Goal: Transaction & Acquisition: Purchase product/service

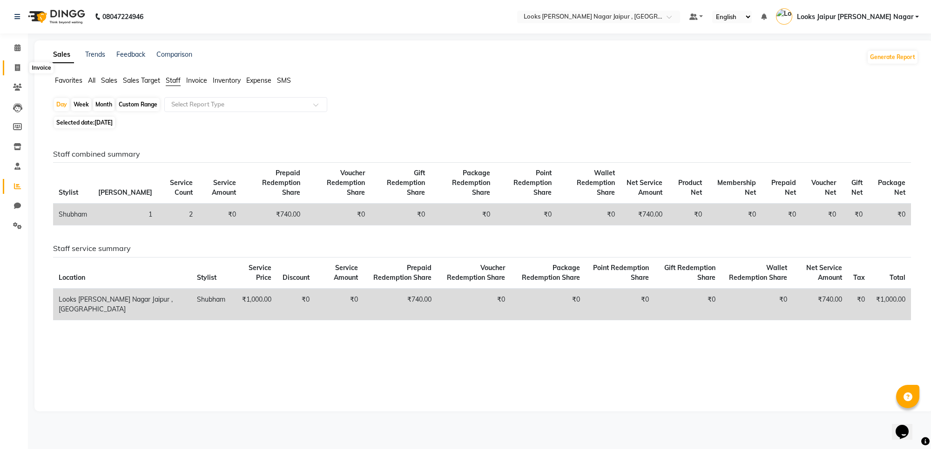
click at [13, 64] on span at bounding box center [17, 68] width 16 height 11
select select "service"
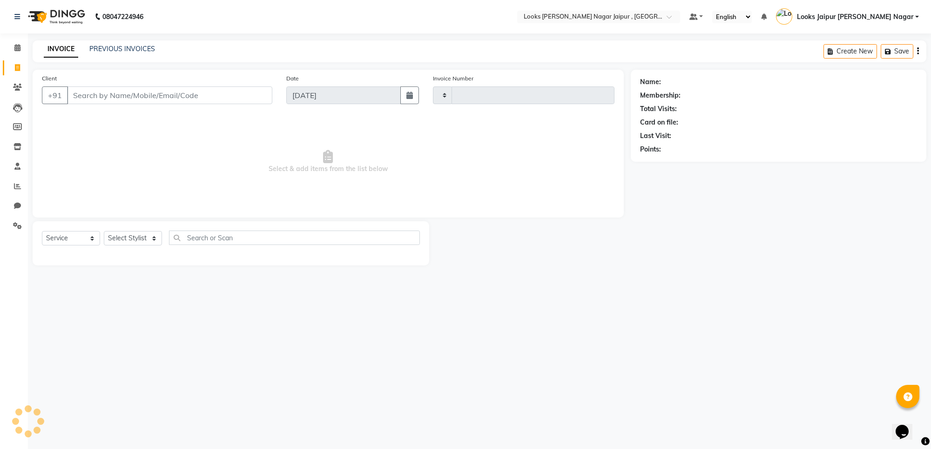
type input "3516"
select select "4317"
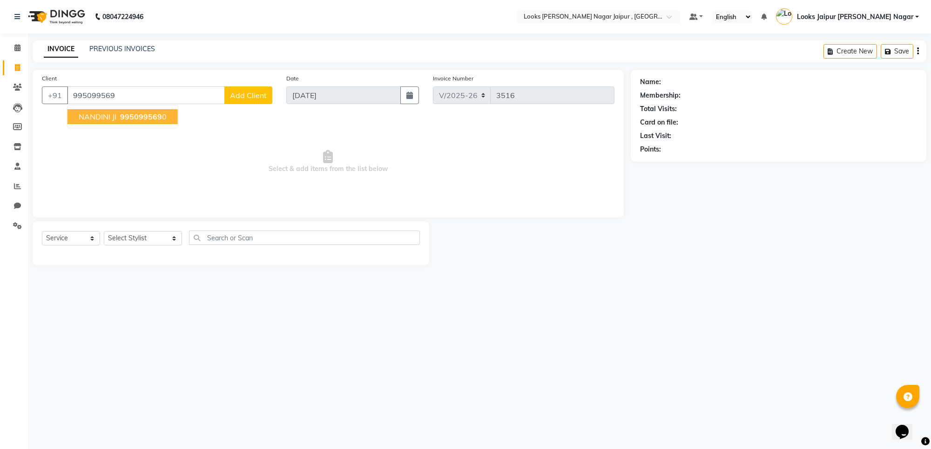
click at [145, 118] on span "995099569" at bounding box center [141, 116] width 42 height 9
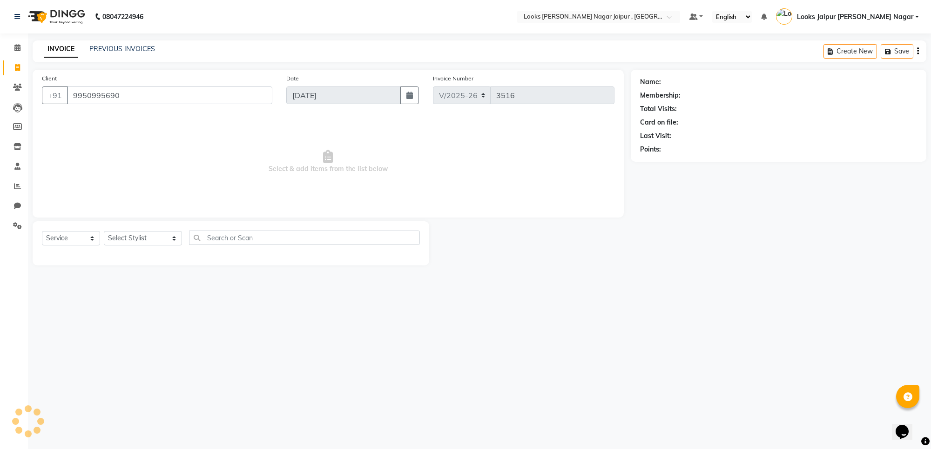
type input "9950995690"
select select "1: Object"
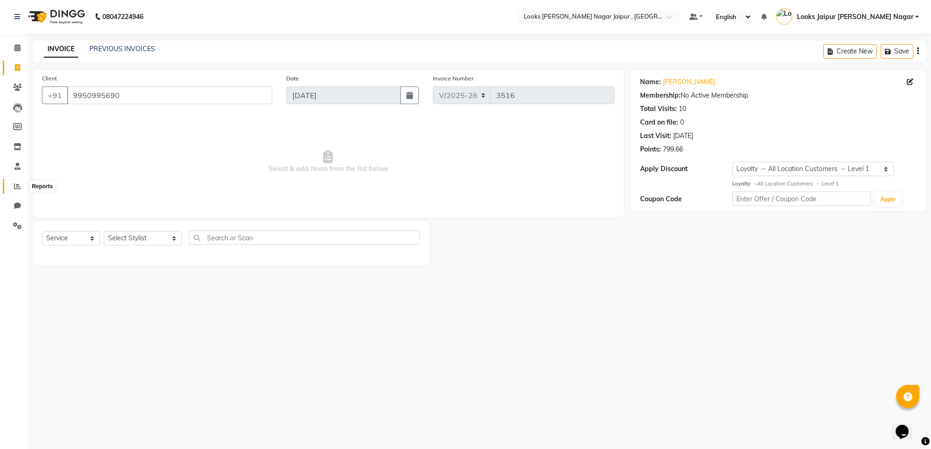
click at [13, 191] on span at bounding box center [17, 186] width 16 height 11
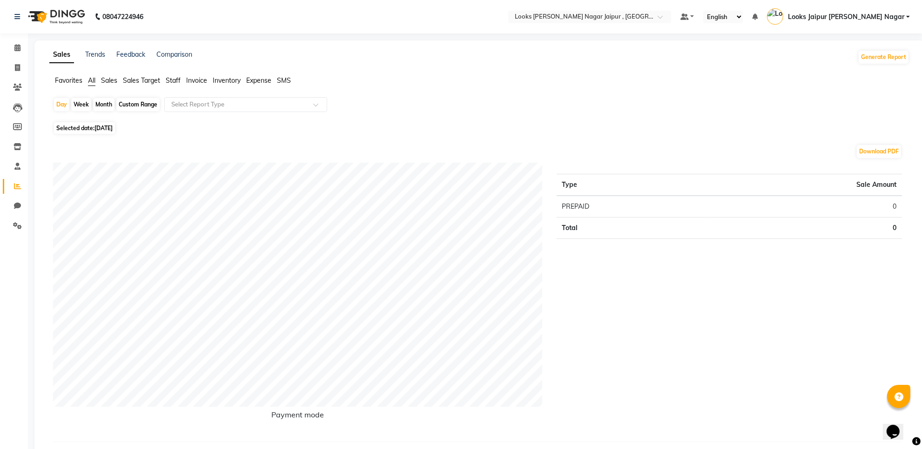
click at [172, 82] on span "Staff" at bounding box center [173, 80] width 15 height 8
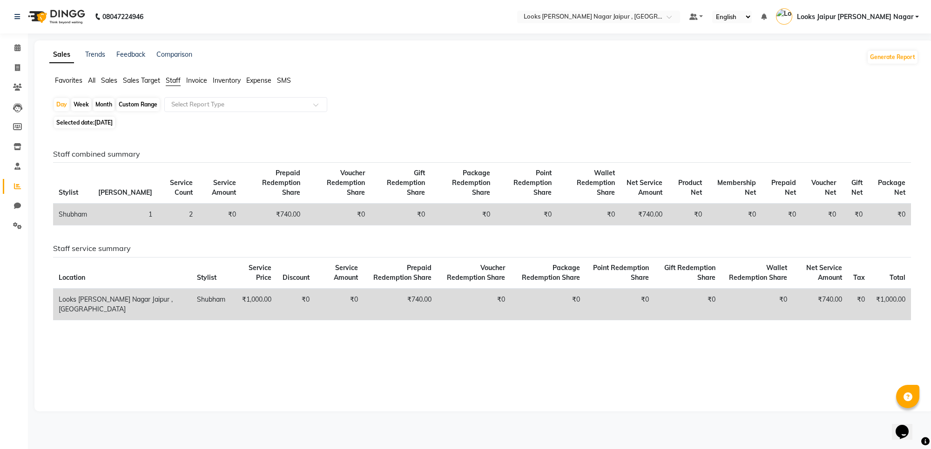
click at [108, 121] on span "[DATE]" at bounding box center [103, 122] width 18 height 7
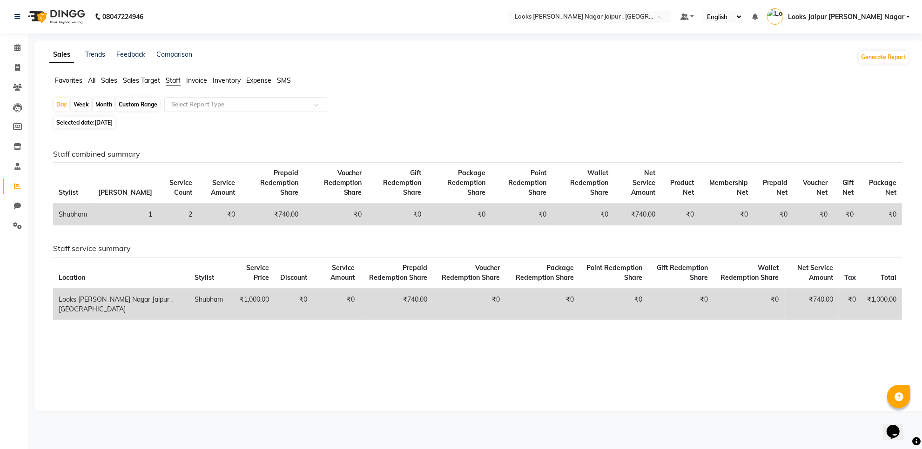
select select "9"
select select "2025"
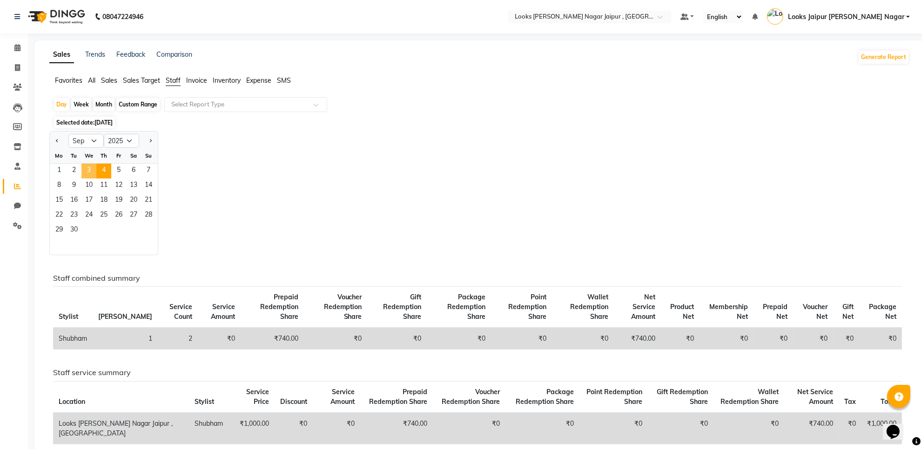
drag, startPoint x: 86, startPoint y: 168, endPoint x: 94, endPoint y: 166, distance: 7.8
click at [87, 168] on span "3" at bounding box center [88, 171] width 15 height 15
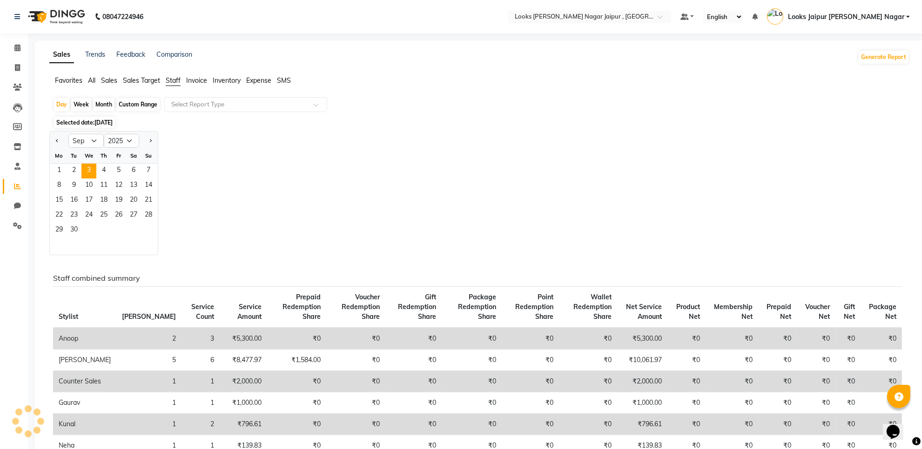
click at [371, 185] on div "Jan Feb Mar Apr May Jun [DATE] Aug Sep Oct Nov [DATE] 2016 2017 2018 2019 2020 …" at bounding box center [479, 193] width 860 height 124
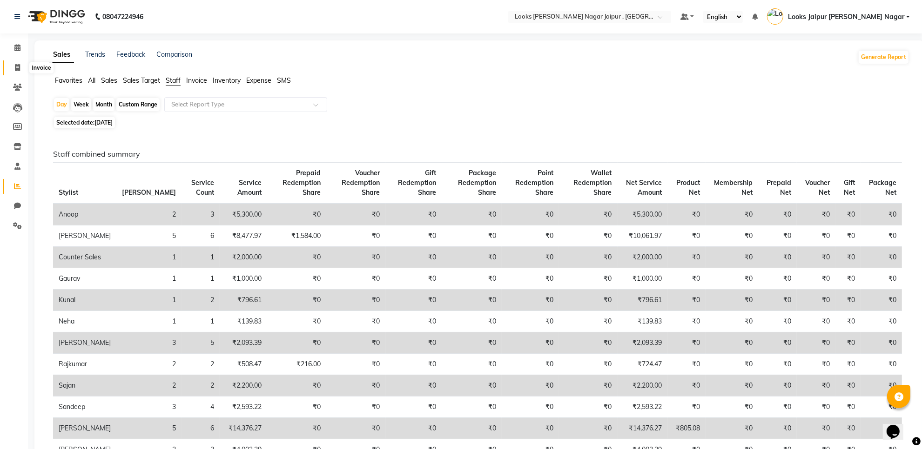
click at [13, 67] on span at bounding box center [17, 68] width 16 height 11
select select "4317"
select select "service"
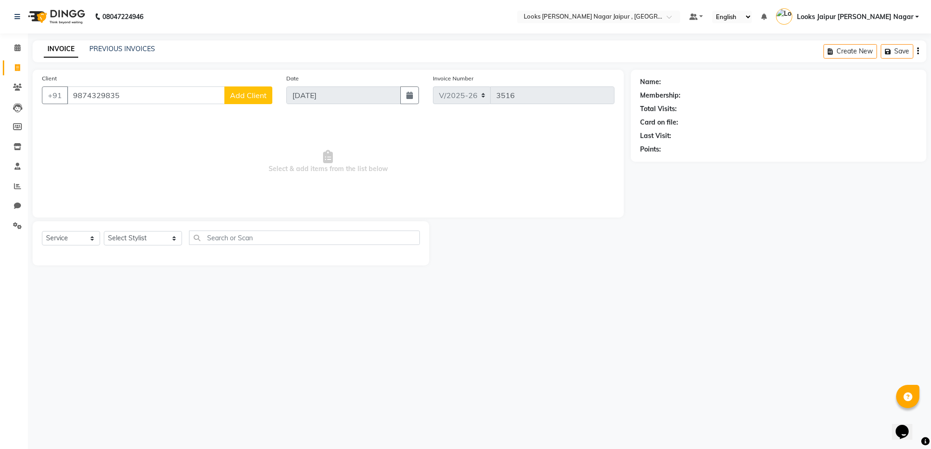
type input "9874329835"
click at [266, 92] on span "Add Client" at bounding box center [248, 95] width 37 height 9
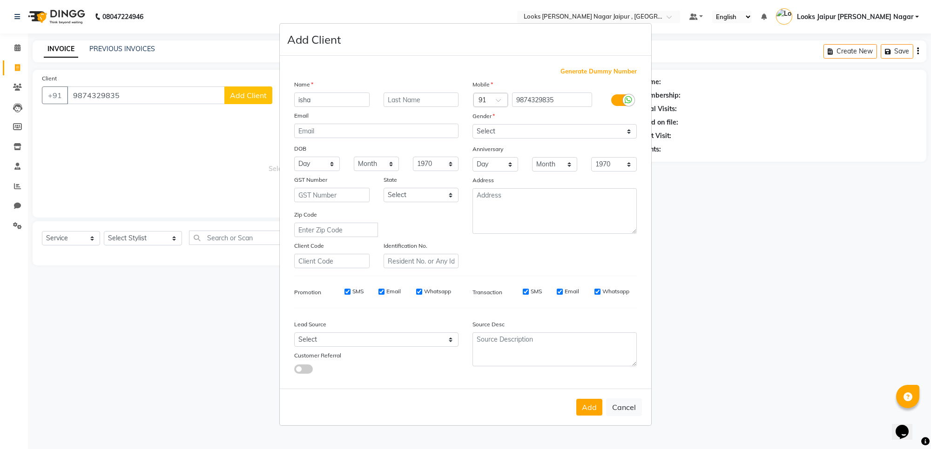
type input "isha"
click at [585, 136] on select "Select [DEMOGRAPHIC_DATA] [DEMOGRAPHIC_DATA] Other Prefer Not To Say" at bounding box center [554, 131] width 164 height 14
select select "[DEMOGRAPHIC_DATA]"
click at [472, 125] on select "Select [DEMOGRAPHIC_DATA] [DEMOGRAPHIC_DATA] Other Prefer Not To Say" at bounding box center [554, 131] width 164 height 14
click at [593, 407] on button "Add" at bounding box center [589, 407] width 26 height 17
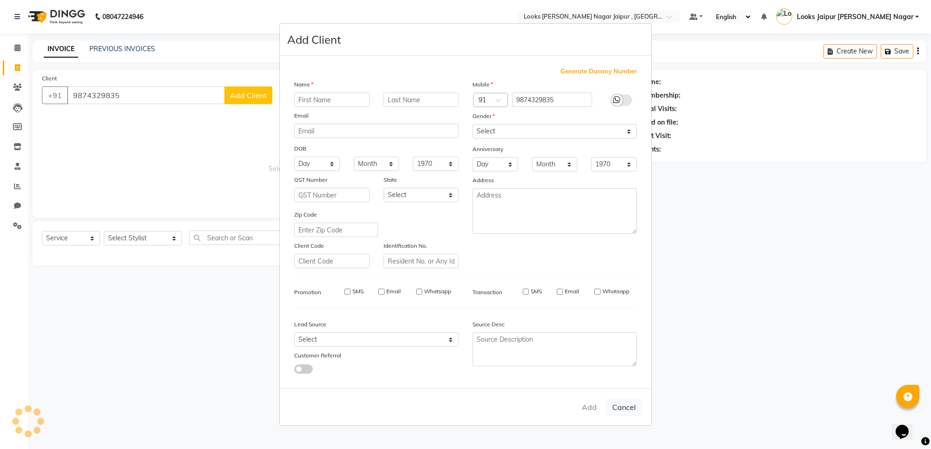
select select
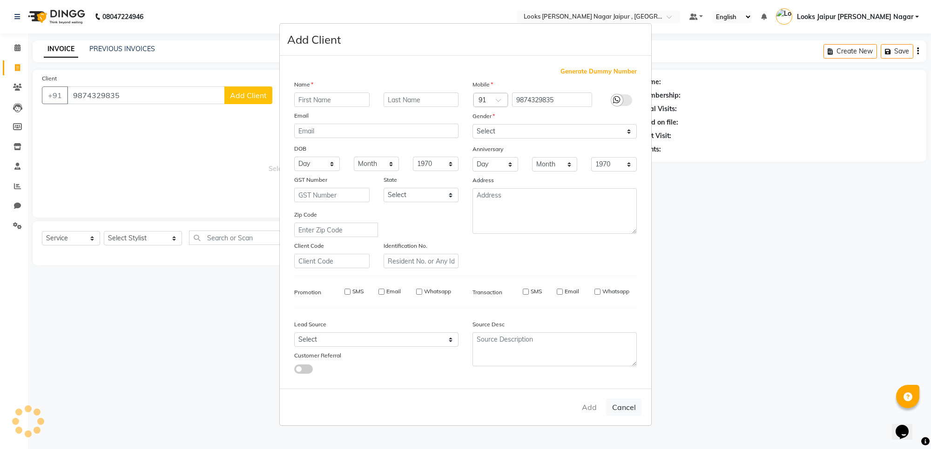
select select
checkbox input "false"
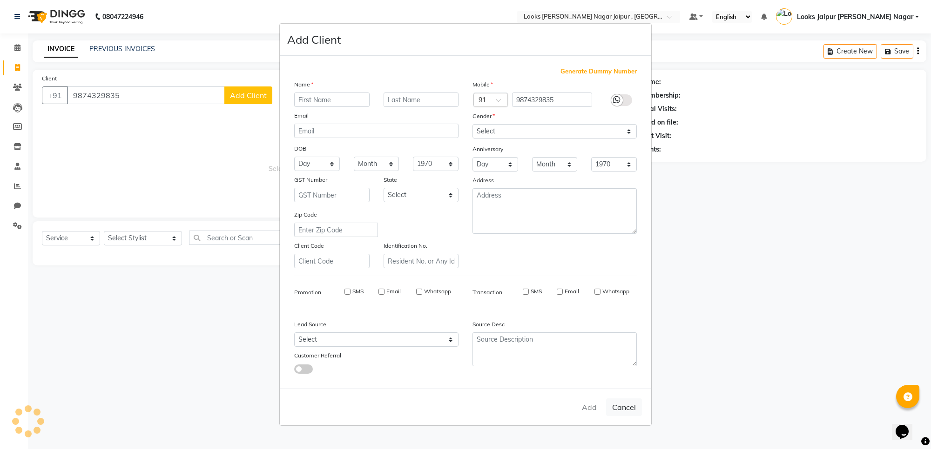
checkbox input "false"
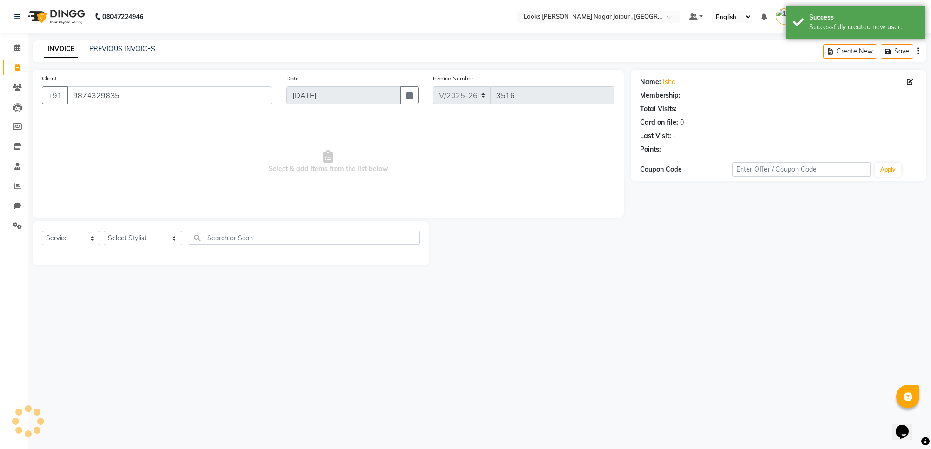
select select "1: Object"
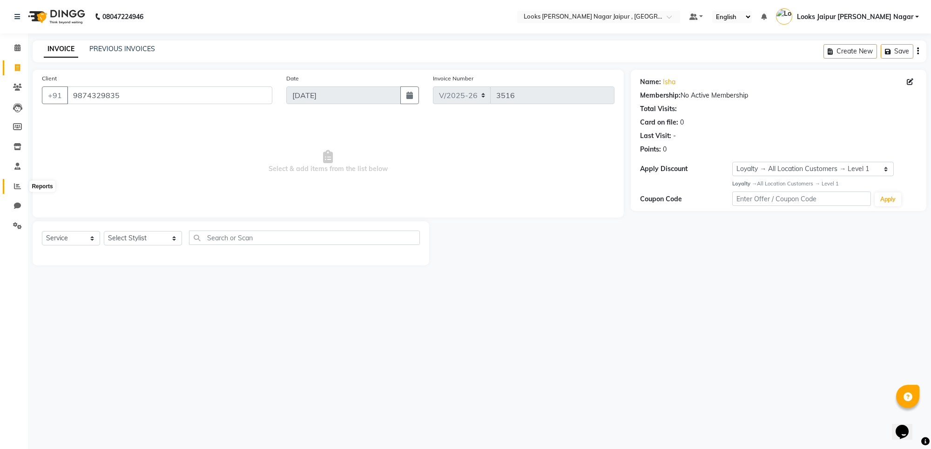
click at [18, 184] on icon at bounding box center [17, 186] width 7 height 7
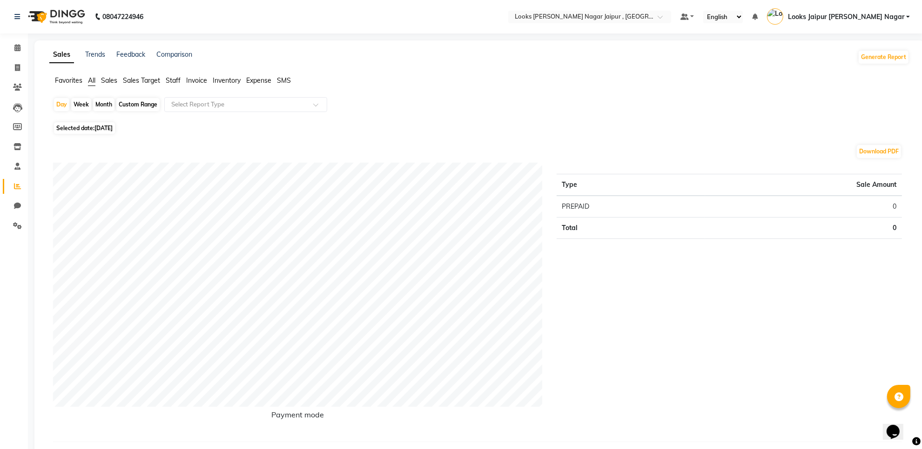
click at [175, 78] on span "Staff" at bounding box center [173, 80] width 15 height 8
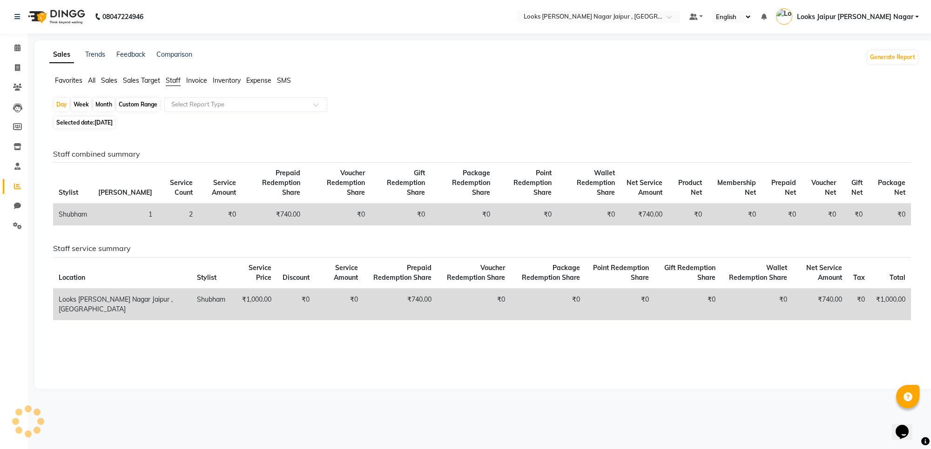
click at [113, 121] on span "[DATE]" at bounding box center [103, 122] width 18 height 7
select select "9"
select select "2025"
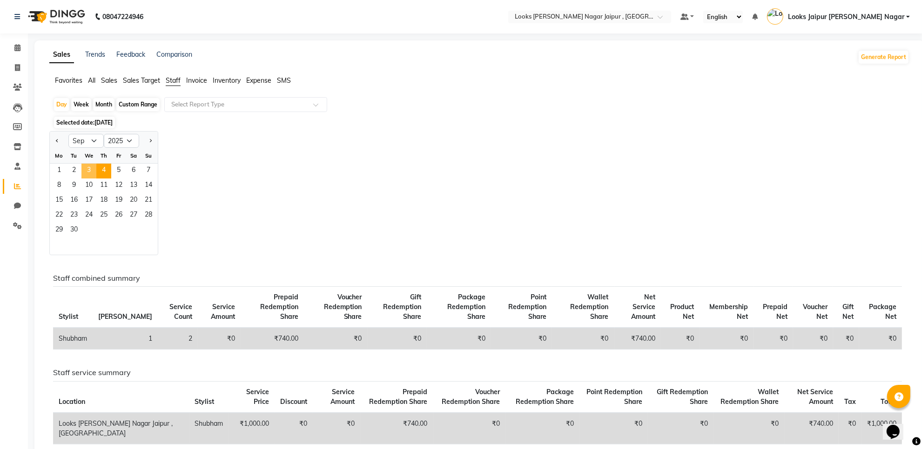
click at [87, 172] on span "3" at bounding box center [88, 171] width 15 height 15
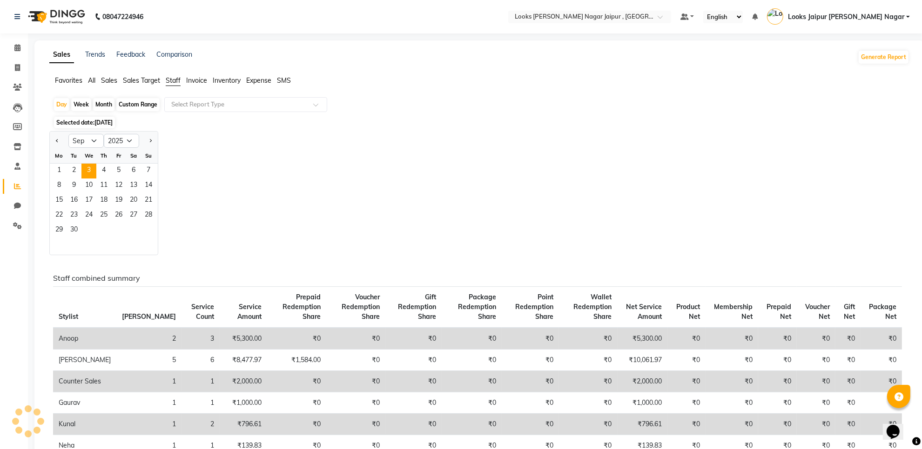
click at [330, 182] on div "Jan Feb Mar Apr May Jun Jul Aug Sep Oct Nov Dec 2015 2016 2017 2018 2019 2020 2…" at bounding box center [479, 193] width 860 height 124
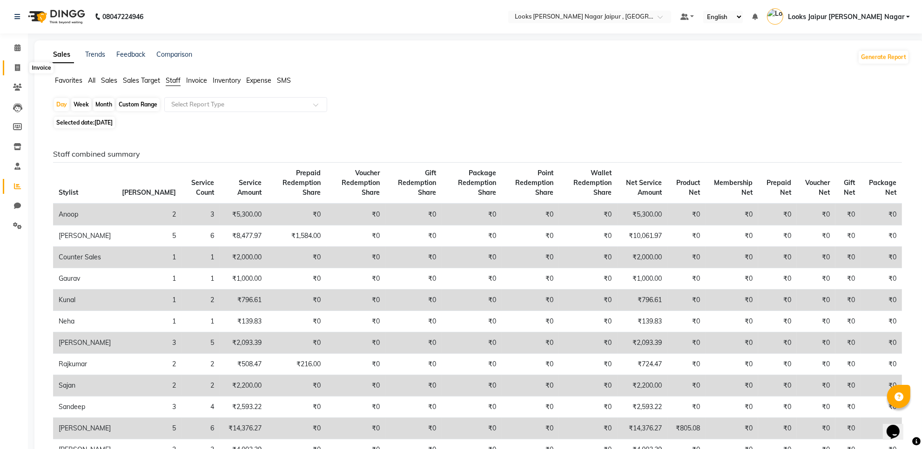
click at [15, 64] on icon at bounding box center [17, 67] width 5 height 7
select select "service"
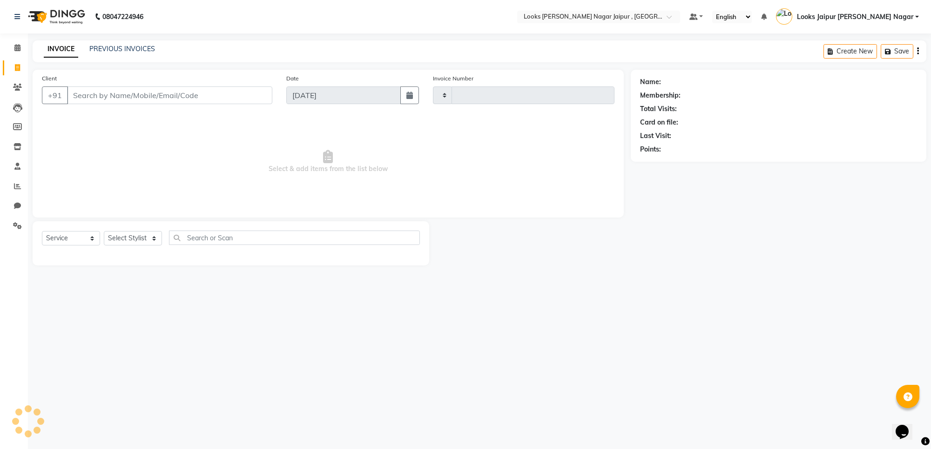
type input "3516"
select select "4317"
click at [132, 49] on link "PREVIOUS INVOICES" at bounding box center [122, 49] width 66 height 8
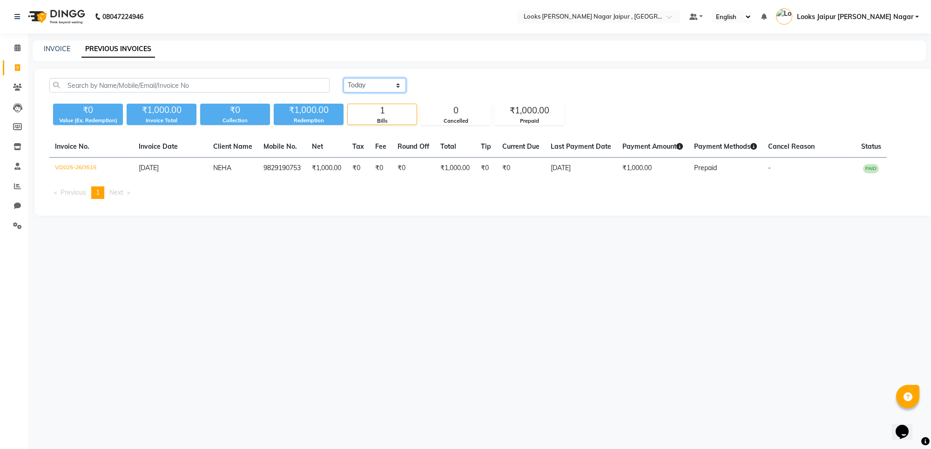
click at [394, 80] on select "Today Yesterday Custom Range" at bounding box center [374, 85] width 62 height 14
select select "yesterday"
click at [343, 78] on select "Today Yesterday Custom Range" at bounding box center [374, 85] width 62 height 14
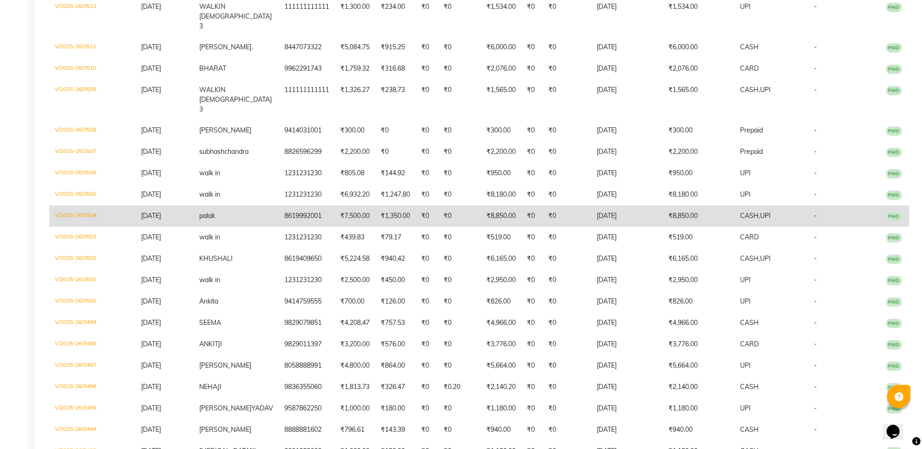
scroll to position [222, 0]
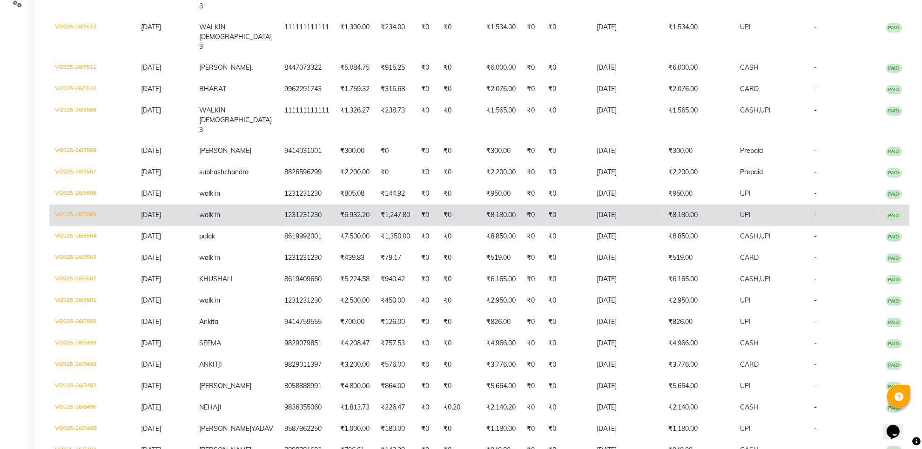
click at [885, 205] on td "PAID" at bounding box center [893, 215] width 31 height 21
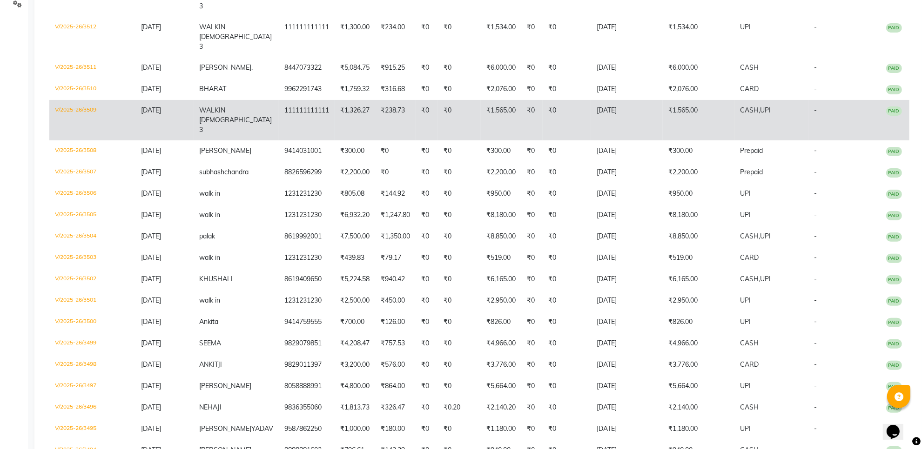
scroll to position [0, 0]
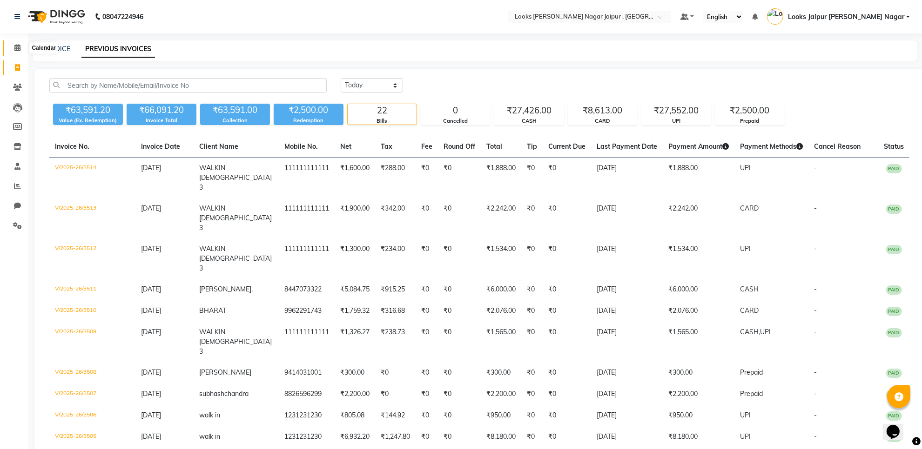
click at [15, 47] on icon at bounding box center [17, 47] width 6 height 7
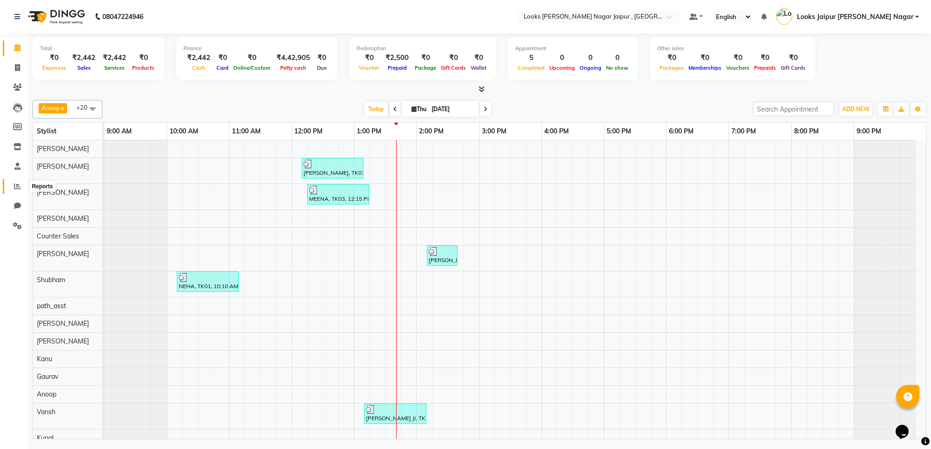
click at [15, 190] on span at bounding box center [17, 186] width 16 height 11
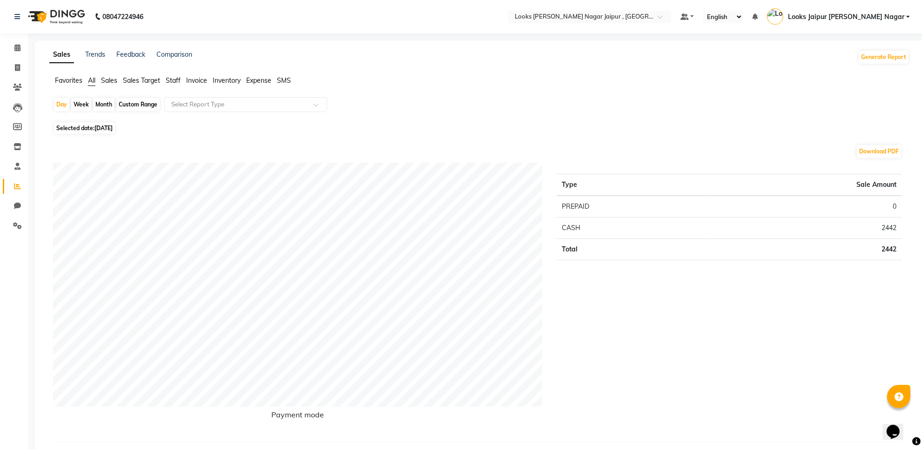
click at [168, 78] on span "Staff" at bounding box center [173, 80] width 15 height 8
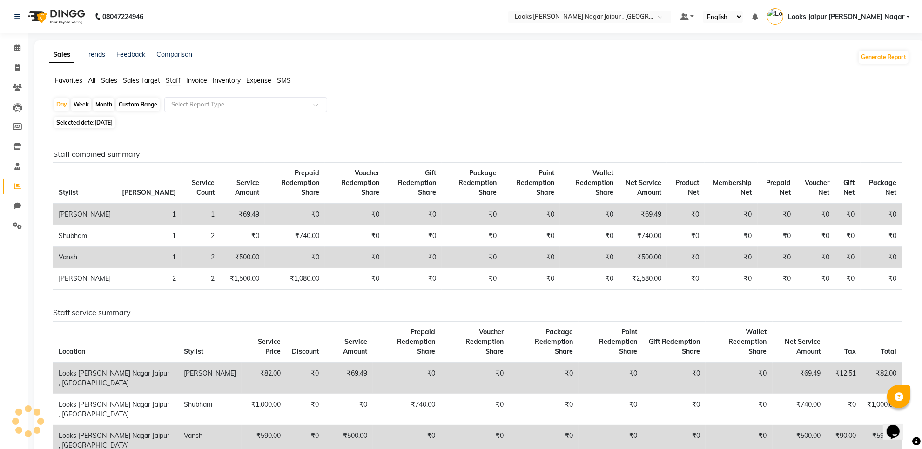
click at [113, 120] on span "[DATE]" at bounding box center [103, 122] width 18 height 7
select select "9"
select select "2025"
click at [111, 122] on span "[DATE]" at bounding box center [103, 122] width 18 height 7
select select "9"
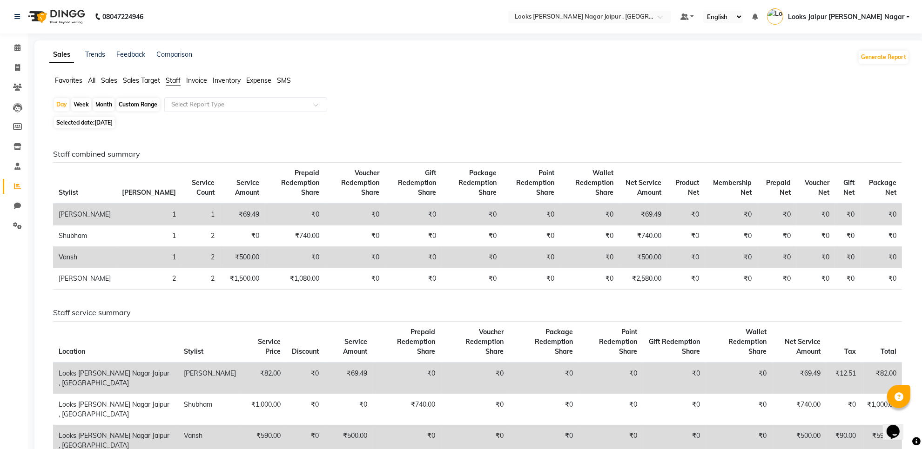
select select "2025"
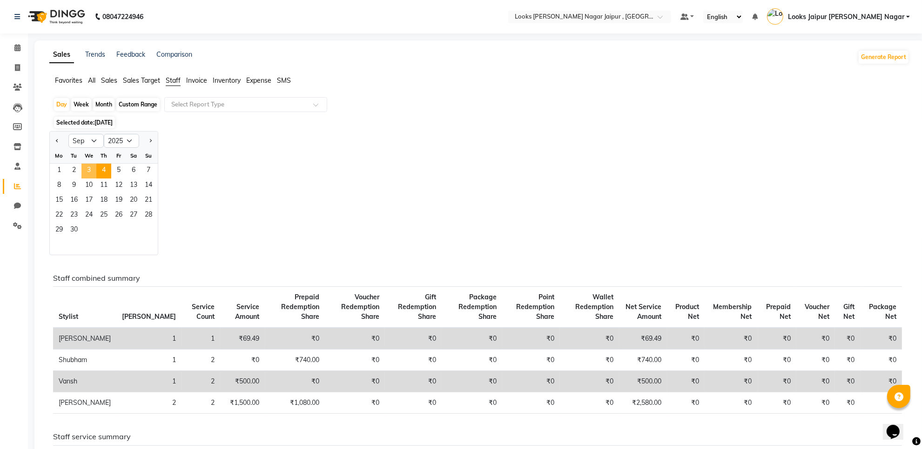
click at [82, 168] on span "3" at bounding box center [88, 171] width 15 height 15
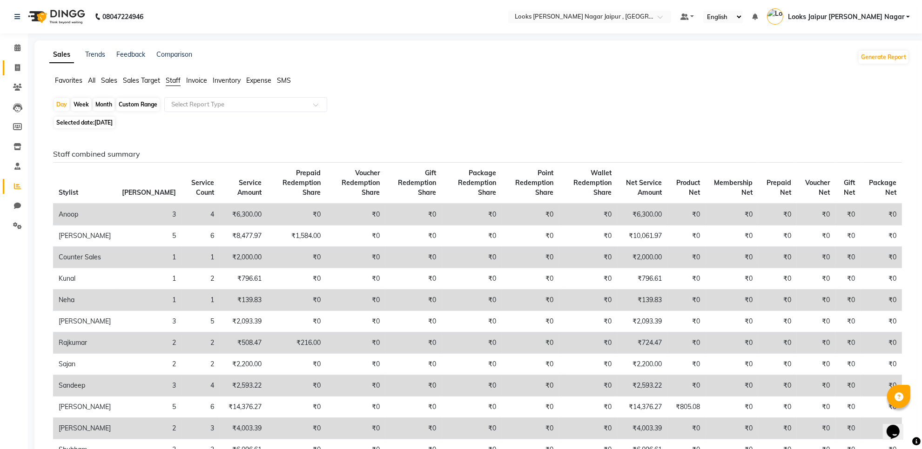
click at [13, 60] on li "Invoice" at bounding box center [14, 68] width 28 height 20
click at [12, 66] on span at bounding box center [17, 68] width 16 height 11
select select "service"
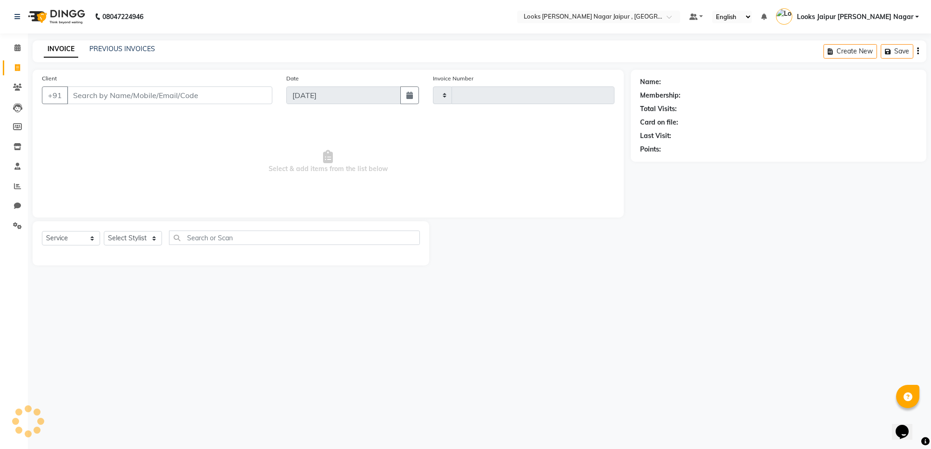
type input "3518"
select select "4317"
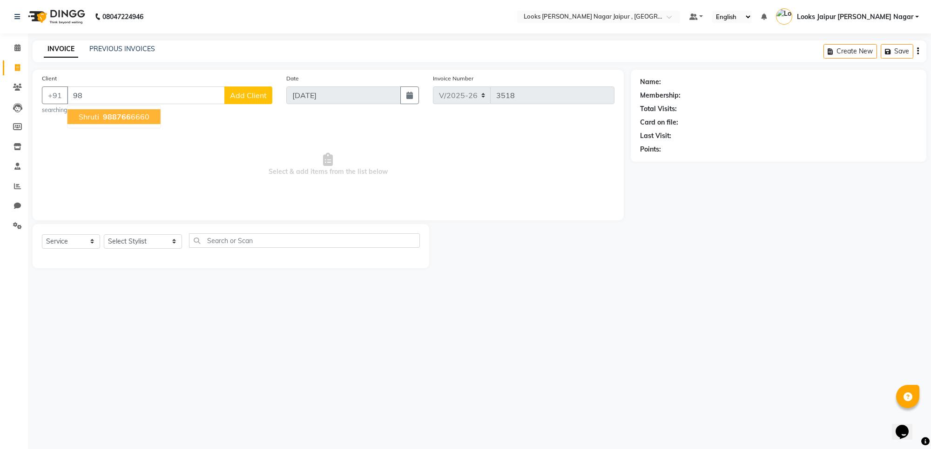
type input "9"
click at [149, 120] on span "921444666" at bounding box center [163, 116] width 42 height 9
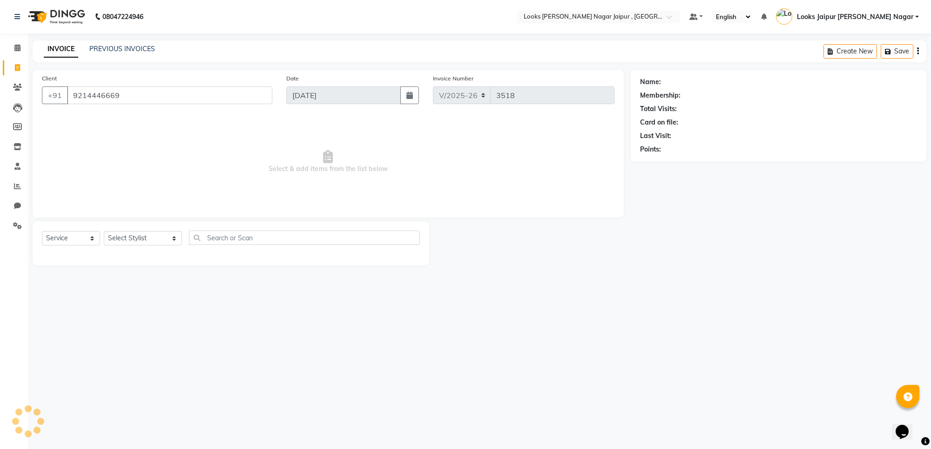
type input "9214446669"
select select "1: Object"
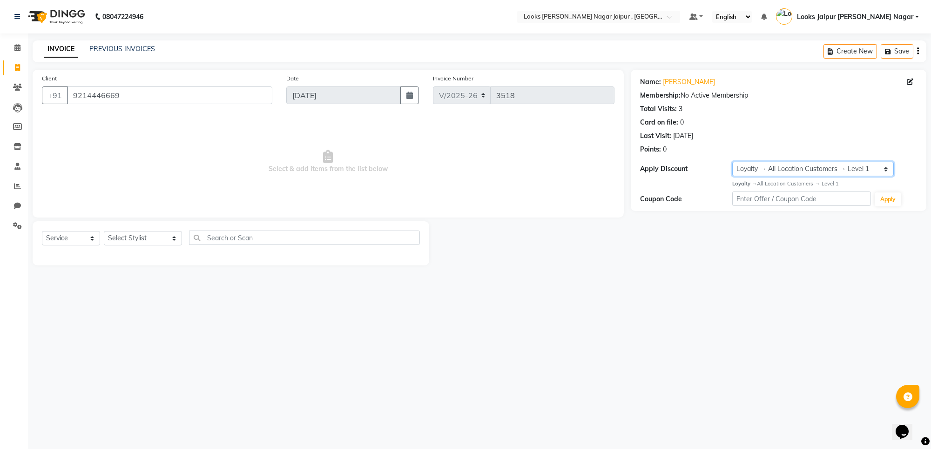
click at [761, 164] on select "Select Loyalty → All Location Customers → Level 1" at bounding box center [812, 169] width 161 height 14
click at [67, 96] on button "+91" at bounding box center [55, 96] width 26 height 18
drag, startPoint x: 69, startPoint y: 96, endPoint x: 217, endPoint y: 97, distance: 148.4
click at [217, 97] on input "9214446669" at bounding box center [169, 96] width 205 height 18
click at [118, 141] on span "Select & add items from the list below" at bounding box center [328, 161] width 572 height 93
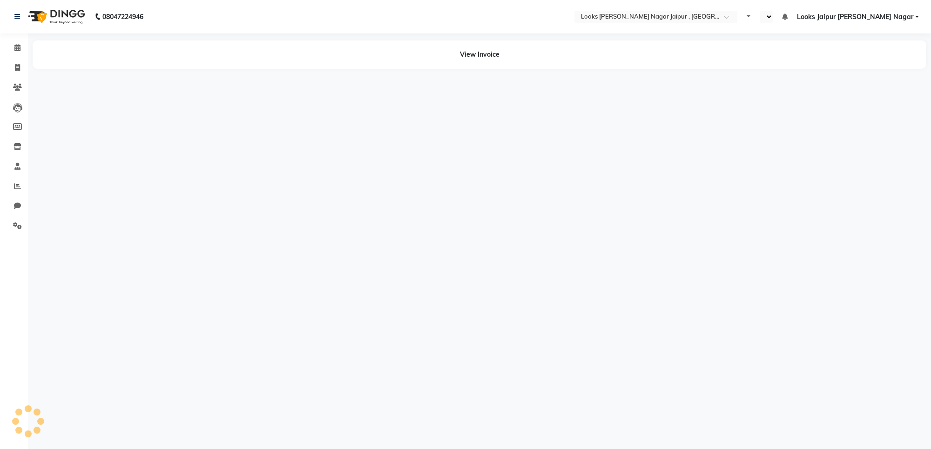
select select "en"
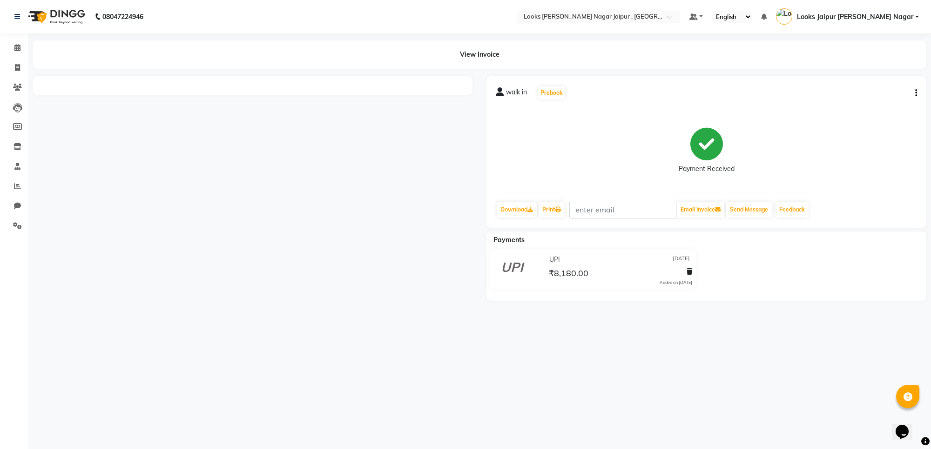
click at [914, 91] on button "button" at bounding box center [914, 93] width 6 height 10
click at [872, 97] on div "Edit Item Staff" at bounding box center [870, 99] width 64 height 12
select select
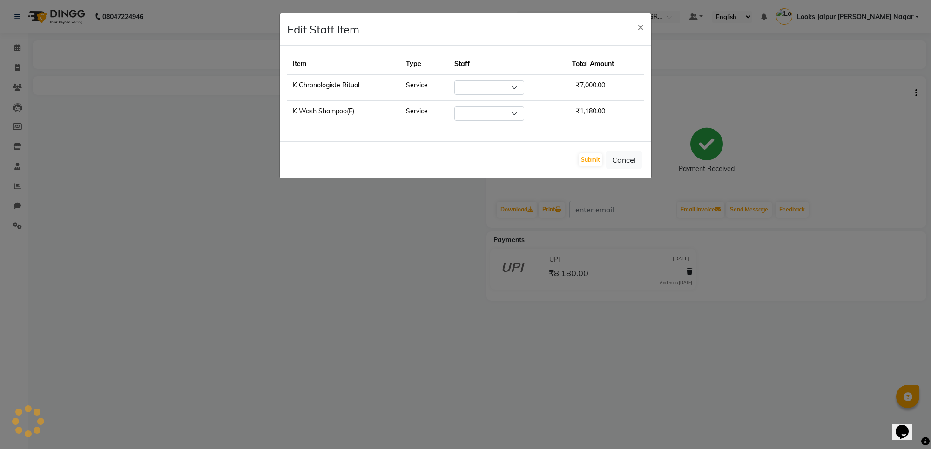
select select "57830"
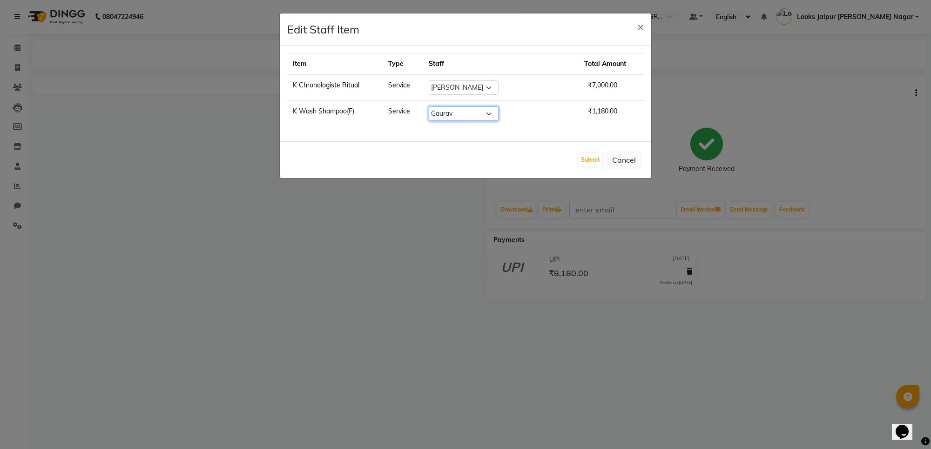
click at [480, 113] on select "Select Anjali_nail art Anoop Aryan Verma Counter Sales Gaurav Kanu Kunal Looks …" at bounding box center [464, 114] width 70 height 14
select select "70692"
click at [443, 107] on select "Select Anjali_nail art Anoop Aryan Verma Counter Sales Gaurav Kanu Kunal Looks …" at bounding box center [464, 114] width 70 height 14
click at [586, 163] on button "Submit" at bounding box center [590, 160] width 24 height 13
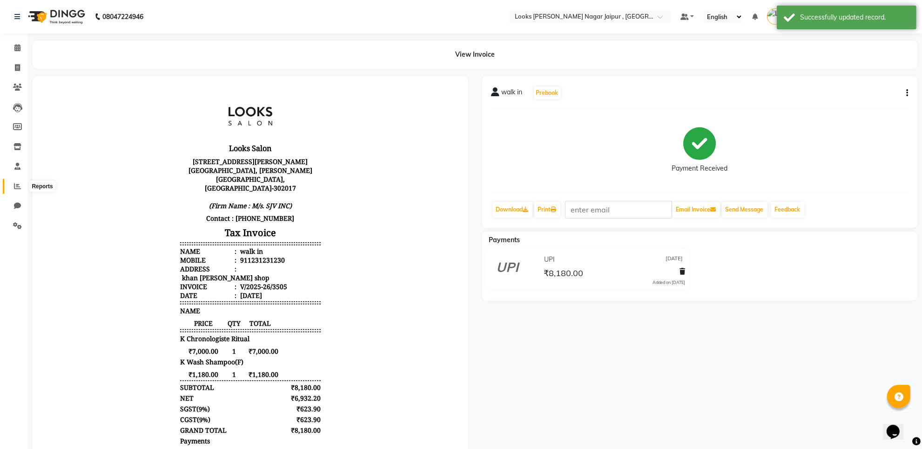
click at [17, 185] on icon at bounding box center [17, 186] width 7 height 7
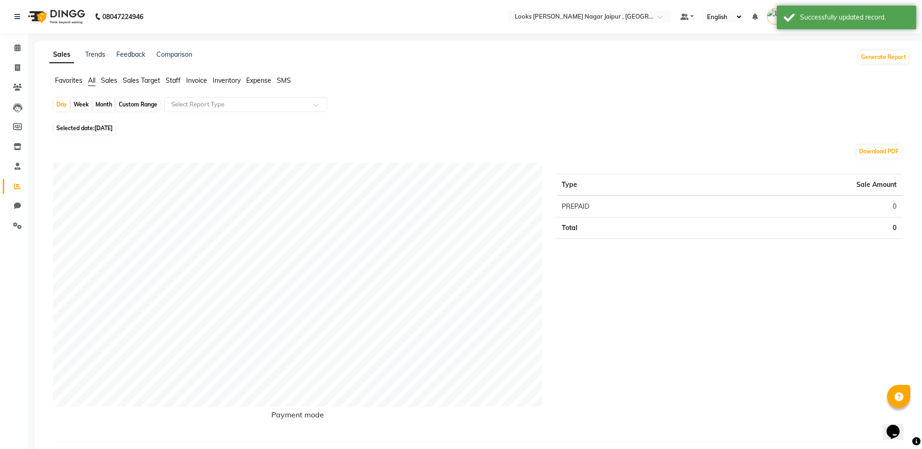
click at [175, 77] on span "Staff" at bounding box center [173, 80] width 15 height 8
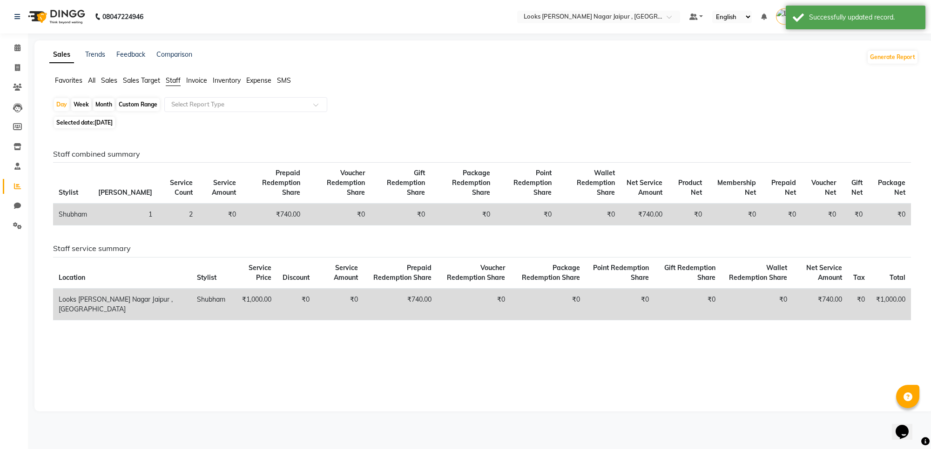
click at [98, 122] on span "[DATE]" at bounding box center [103, 122] width 18 height 7
select select "9"
select select "2025"
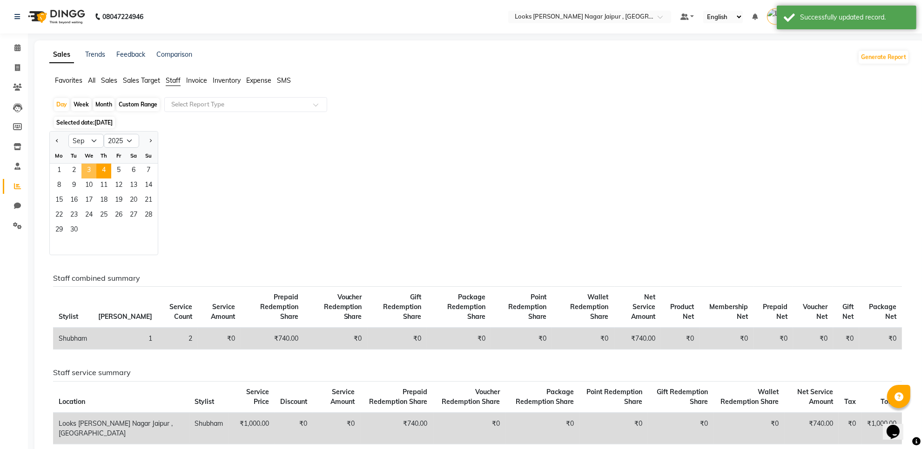
click at [94, 168] on span "3" at bounding box center [88, 171] width 15 height 15
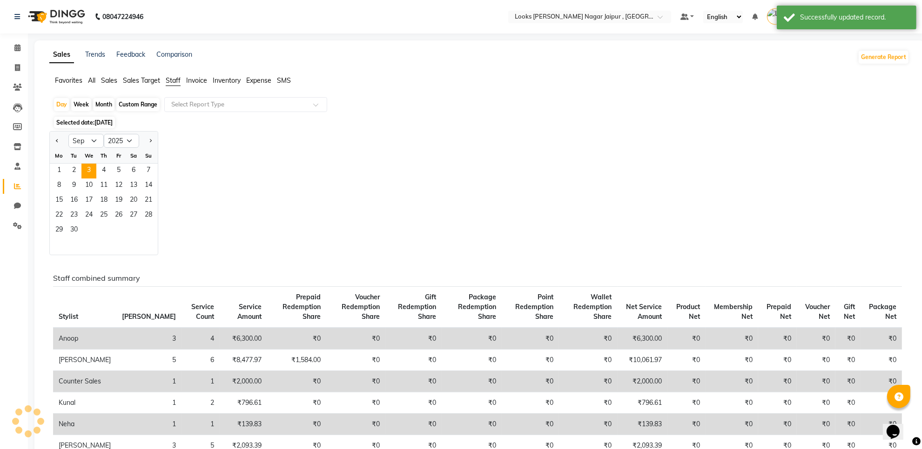
click at [331, 176] on div "Jan Feb Mar Apr May Jun [DATE] Aug Sep Oct Nov [DATE] 2016 2017 2018 2019 2020 …" at bounding box center [479, 193] width 860 height 124
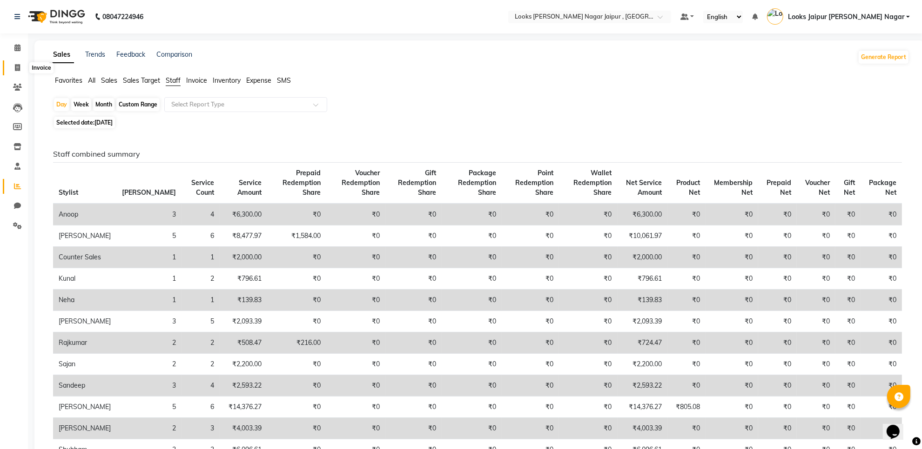
click at [13, 64] on span at bounding box center [17, 68] width 16 height 11
select select "service"
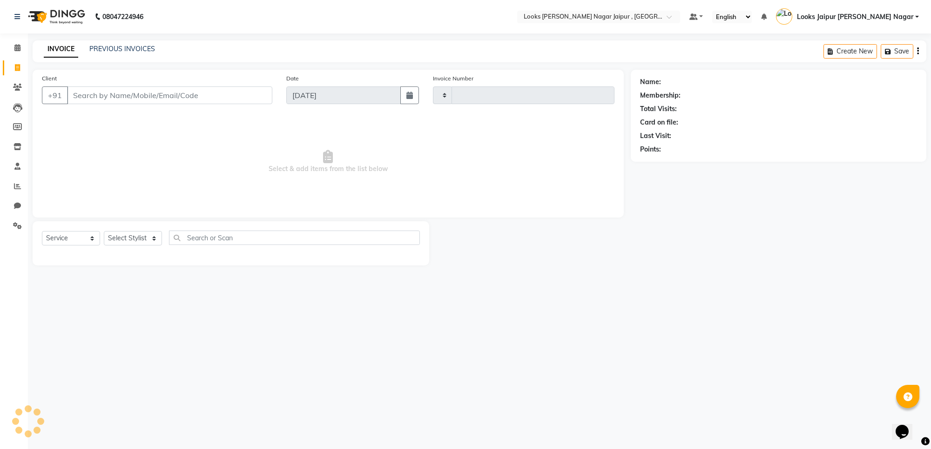
type input "3516"
select select "4317"
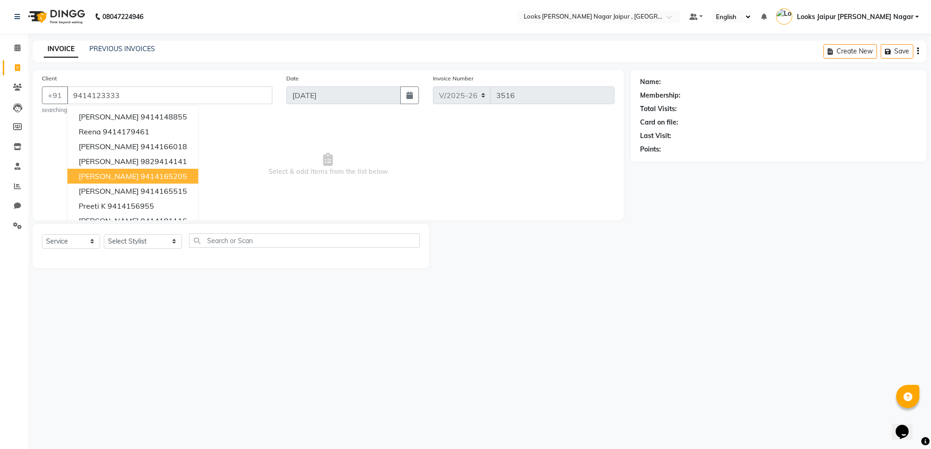
type input "9414123333"
select select "1: Object"
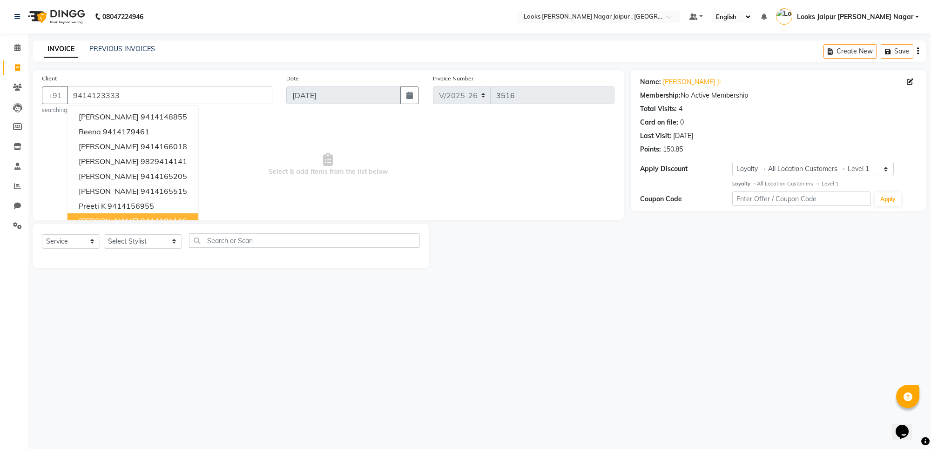
click at [349, 201] on span "Select & add items from the list below" at bounding box center [328, 164] width 572 height 93
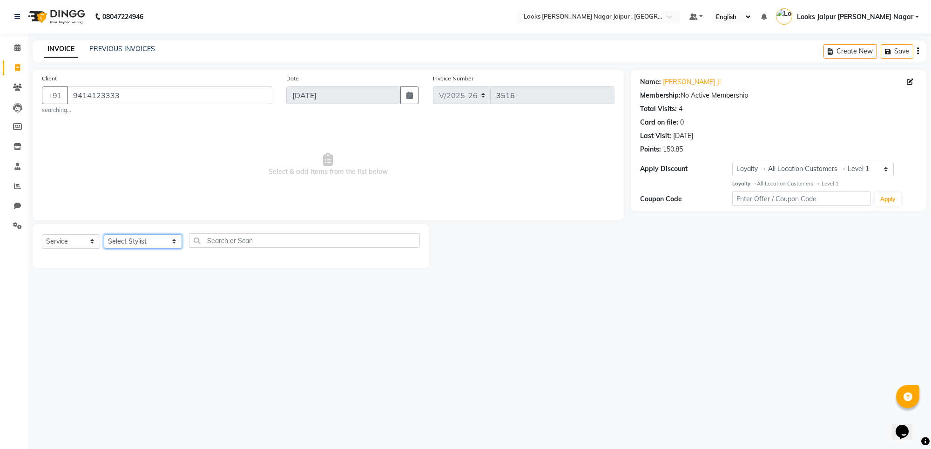
click at [140, 237] on select "Select Stylist Anjali_nail art Anoop Aryan Verma Counter Sales Gaurav Kanu Kuna…" at bounding box center [143, 242] width 78 height 14
select select "23563"
click at [104, 235] on select "Select Stylist Anjali_nail art Anoop Aryan Verma Counter Sales Gaurav Kanu Kuna…" at bounding box center [143, 242] width 78 height 14
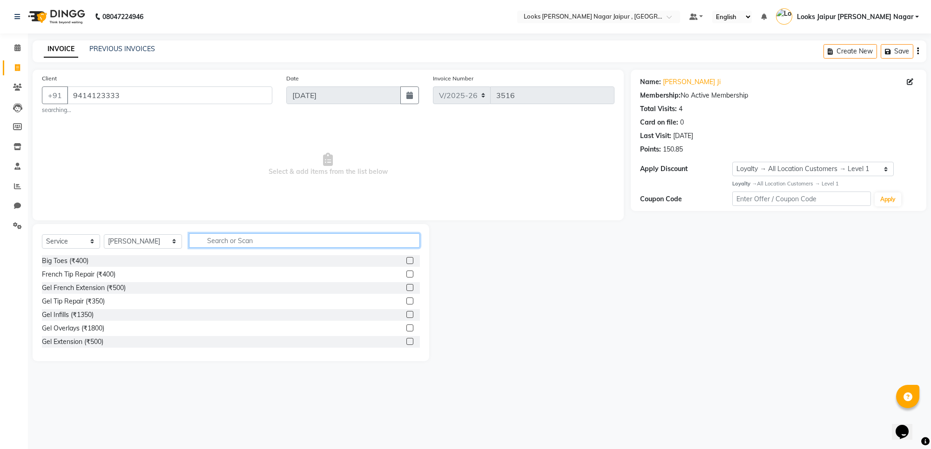
click at [195, 241] on input "text" at bounding box center [304, 241] width 231 height 14
type input "touch"
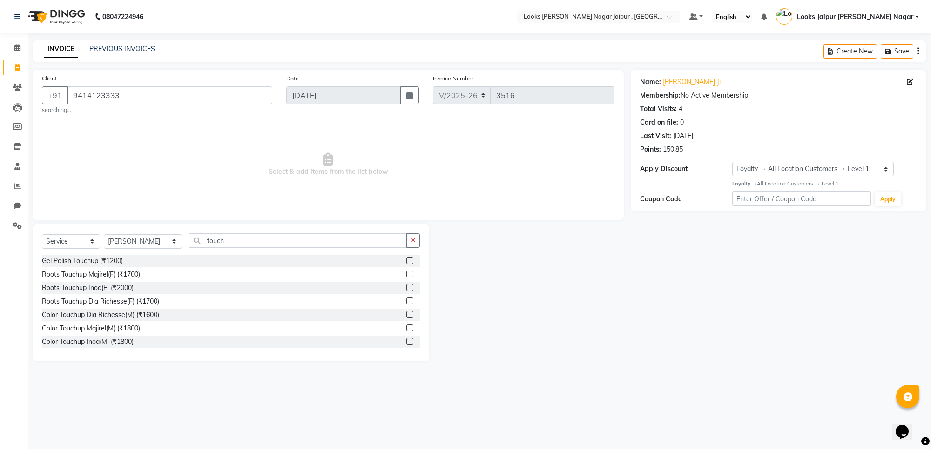
click at [406, 275] on label at bounding box center [409, 274] width 7 height 7
click at [406, 275] on input "checkbox" at bounding box center [409, 275] width 6 height 6
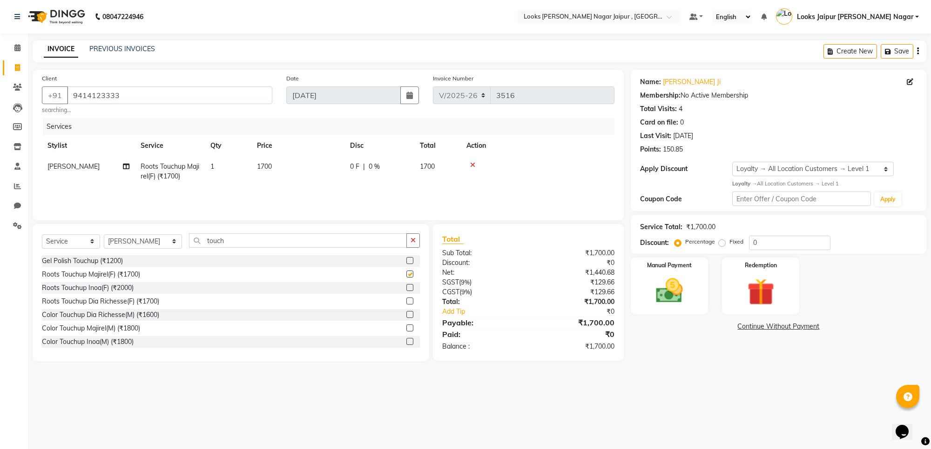
checkbox input "false"
click at [401, 245] on input "touch" at bounding box center [298, 241] width 218 height 14
click at [417, 244] on button "button" at bounding box center [412, 241] width 13 height 14
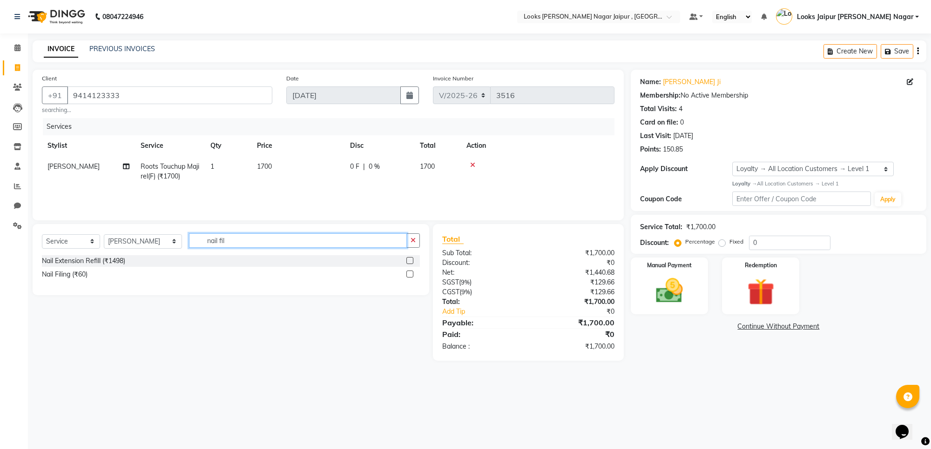
type input "nail fil"
click at [412, 275] on label at bounding box center [409, 274] width 7 height 7
click at [412, 275] on input "checkbox" at bounding box center [409, 275] width 6 height 6
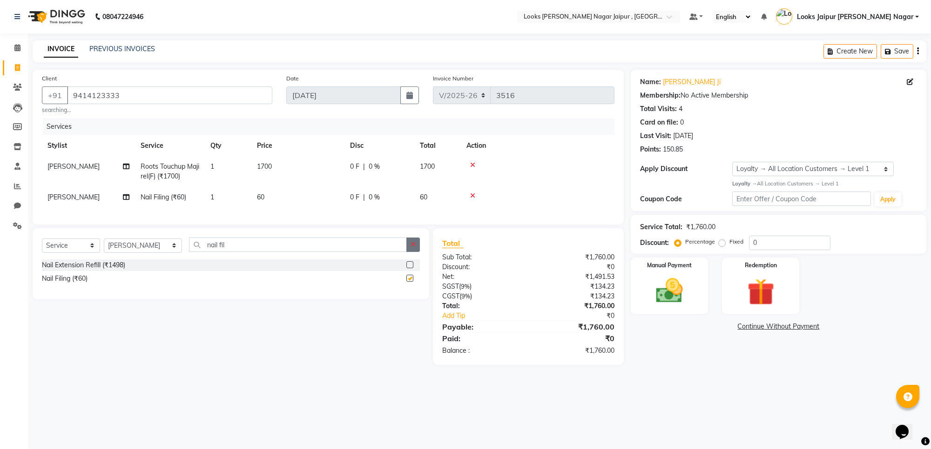
checkbox input "false"
click at [410, 248] on icon "button" at bounding box center [412, 244] width 5 height 7
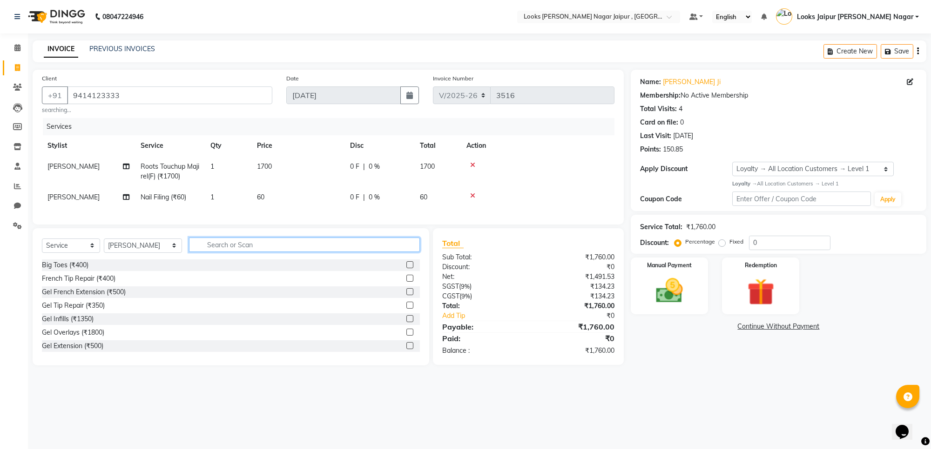
type input "b"
type input "polish"
click at [412, 248] on icon "button" at bounding box center [412, 244] width 5 height 7
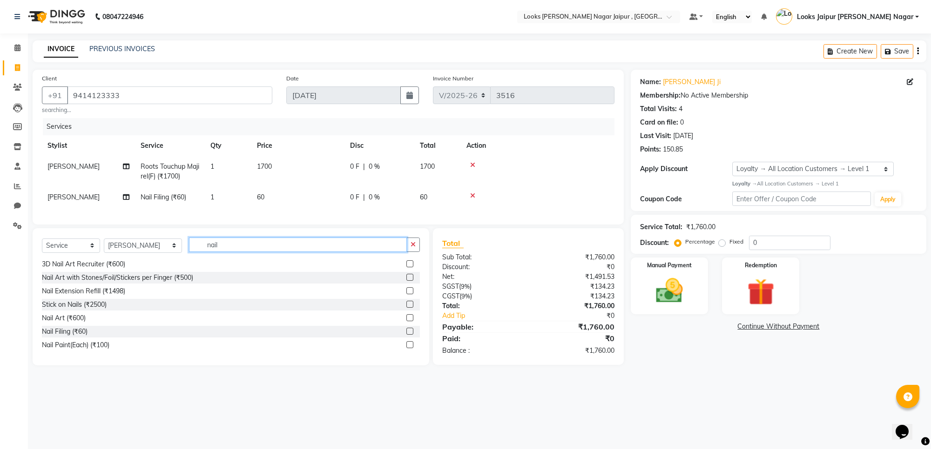
type input "nail"
click at [406, 349] on div at bounding box center [412, 346] width 13 height 12
click at [406, 351] on div at bounding box center [412, 346] width 13 height 12
click at [406, 349] on label at bounding box center [409, 345] width 7 height 7
click at [406, 349] on input "checkbox" at bounding box center [409, 345] width 6 height 6
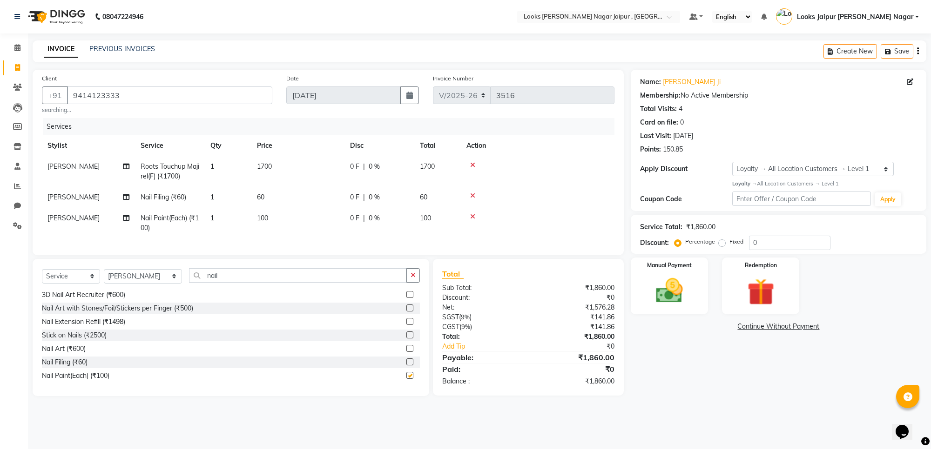
checkbox input "false"
drag, startPoint x: 416, startPoint y: 284, endPoint x: 314, endPoint y: 270, distance: 103.4
click at [417, 283] on button "button" at bounding box center [412, 275] width 13 height 14
click at [70, 199] on span "[PERSON_NAME]" at bounding box center [73, 197] width 52 height 8
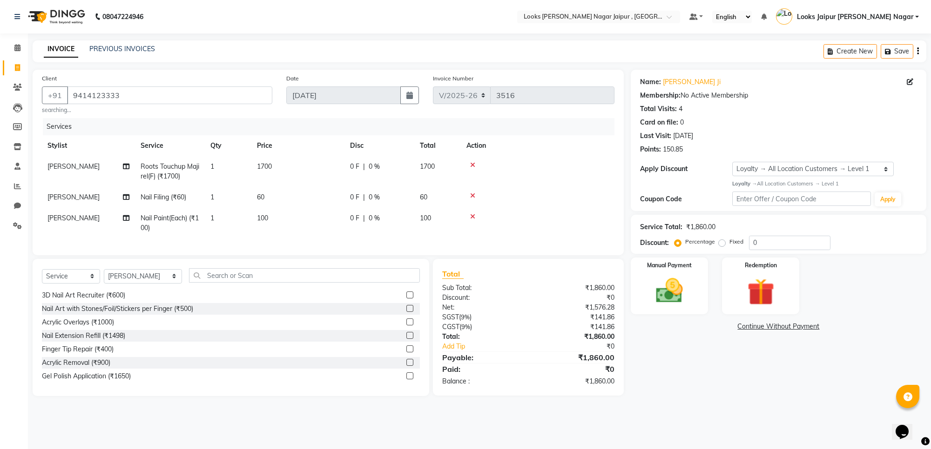
select select "23563"
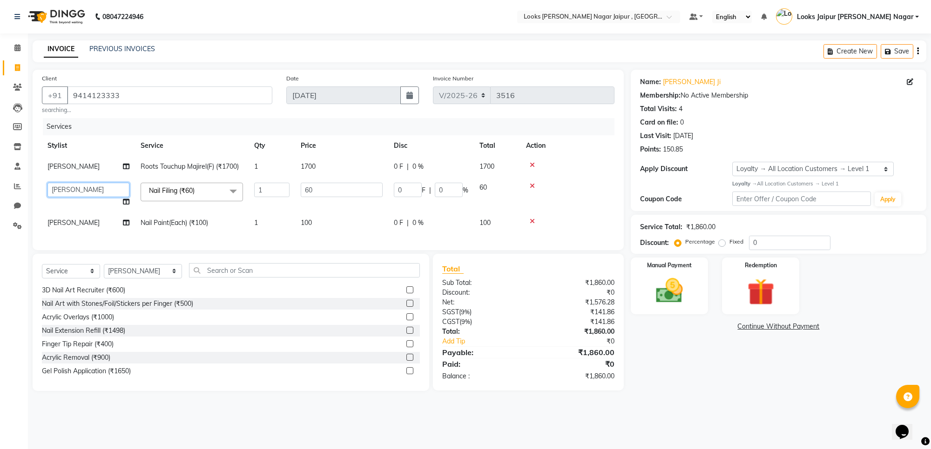
click at [90, 192] on select "Anjali_nail art Anoop Aryan Verma Counter Sales Gaurav Kanu Kunal Looks Jaipur …" at bounding box center [88, 190] width 82 height 14
select select "70693"
click at [89, 217] on td "[PERSON_NAME]" at bounding box center [88, 223] width 93 height 21
select select "23563"
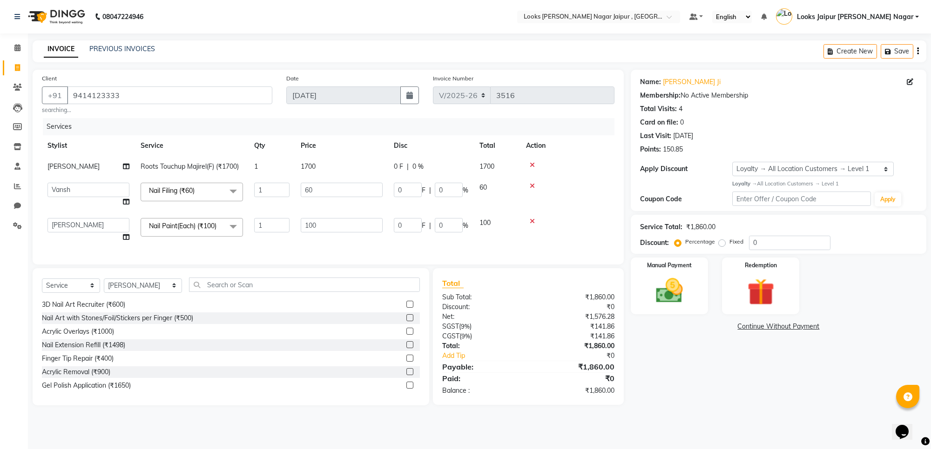
click at [89, 217] on td "Anjali_nail art Anoop Aryan Verma Counter Sales Gaurav Kanu Kunal Looks Jaipur …" at bounding box center [88, 230] width 93 height 35
click at [89, 226] on select "Anjali_nail art Anoop Aryan Verma Counter Sales Gaurav Kanu Kunal Looks Jaipur …" at bounding box center [88, 225] width 82 height 14
select select "70693"
drag, startPoint x: 223, startPoint y: 240, endPoint x: 253, endPoint y: 206, distance: 44.5
click at [224, 239] on td "Nail Paint(Each) (₹100) x Big Toes French Tip Repair Gel French Extension Gel T…" at bounding box center [192, 230] width 114 height 35
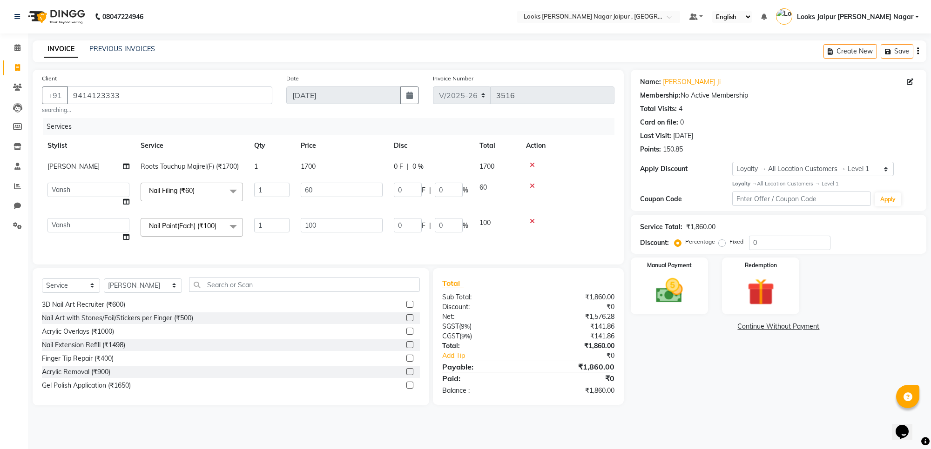
click at [338, 168] on td "1700" at bounding box center [341, 166] width 93 height 21
select select "23563"
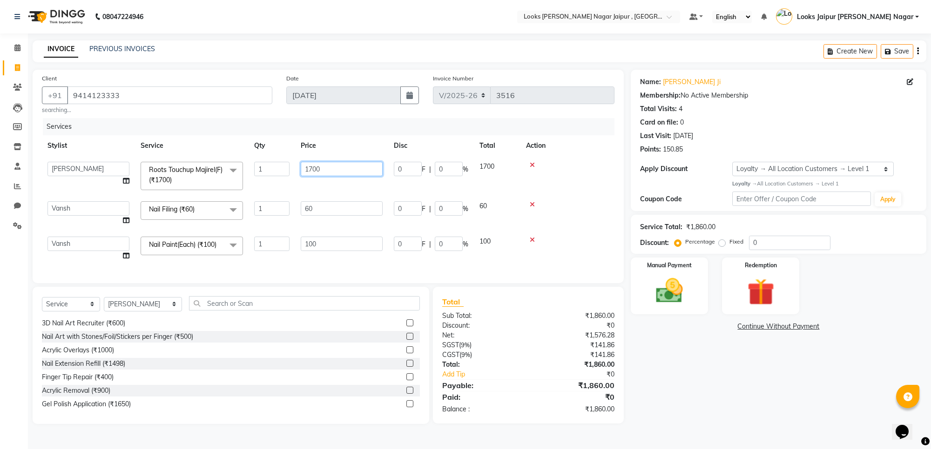
click at [349, 167] on input "1700" at bounding box center [342, 169] width 82 height 14
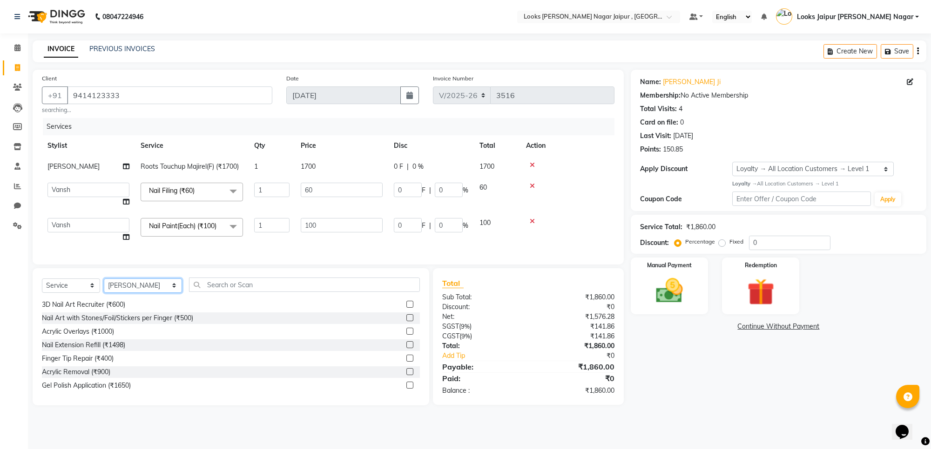
drag, startPoint x: 155, startPoint y: 310, endPoint x: 144, endPoint y: 290, distance: 22.7
click at [155, 310] on div "Select Service Product Membership Package Voucher Prepaid Gift Card Select Styl…" at bounding box center [231, 336] width 396 height 137
select select "23571"
click at [104, 287] on select "Select Stylist Anjali_nail art Anoop Aryan Verma Counter Sales Gaurav Kanu Kuna…" at bounding box center [143, 286] width 78 height 14
click at [226, 300] on div "Select Service Product Membership Package Voucher Prepaid Gift Card Select Styl…" at bounding box center [231, 289] width 378 height 22
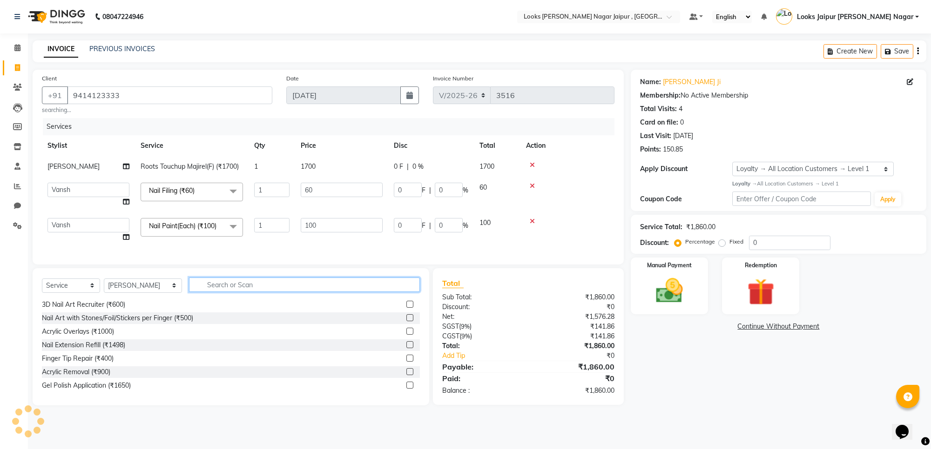
click at [233, 292] on input "text" at bounding box center [304, 285] width 231 height 14
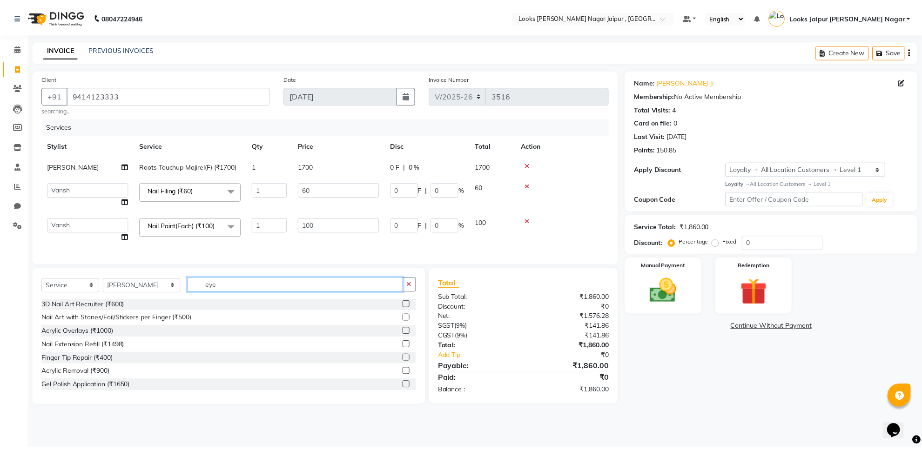
scroll to position [14, 0]
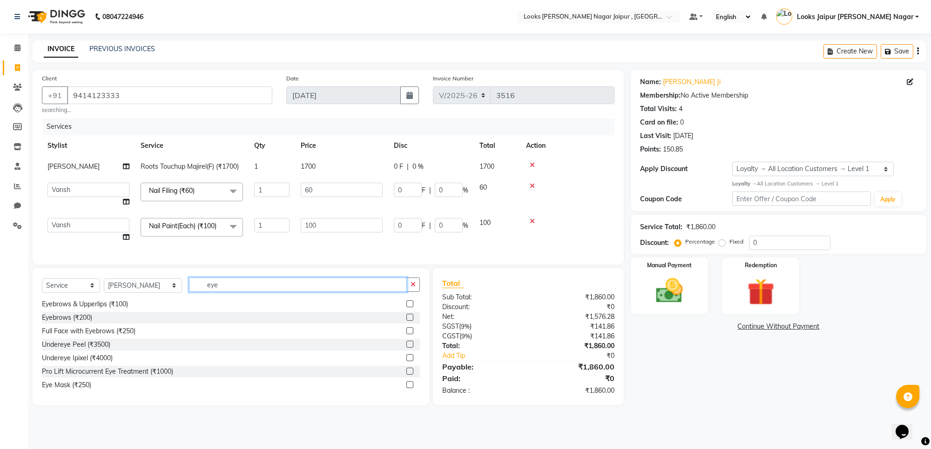
type input "eye"
click at [406, 321] on label at bounding box center [409, 317] width 7 height 7
click at [406, 321] on input "checkbox" at bounding box center [409, 318] width 6 height 6
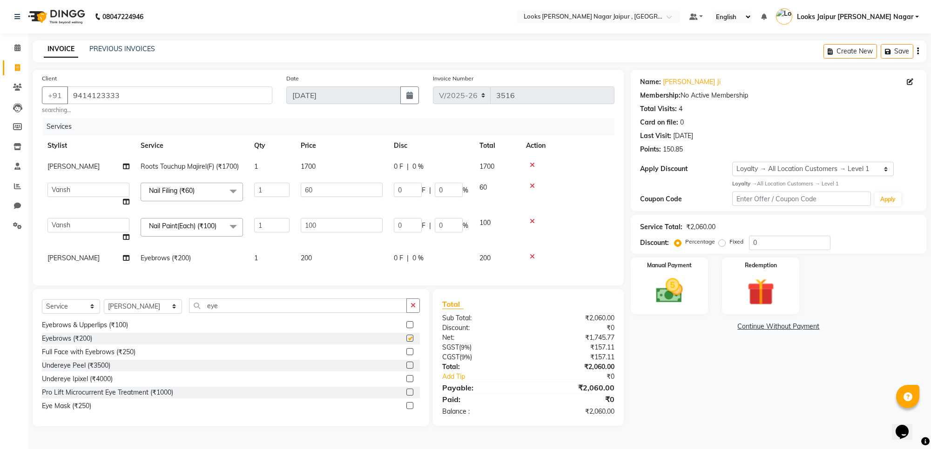
checkbox input "false"
click at [378, 261] on td "200" at bounding box center [341, 258] width 93 height 21
select select "23571"
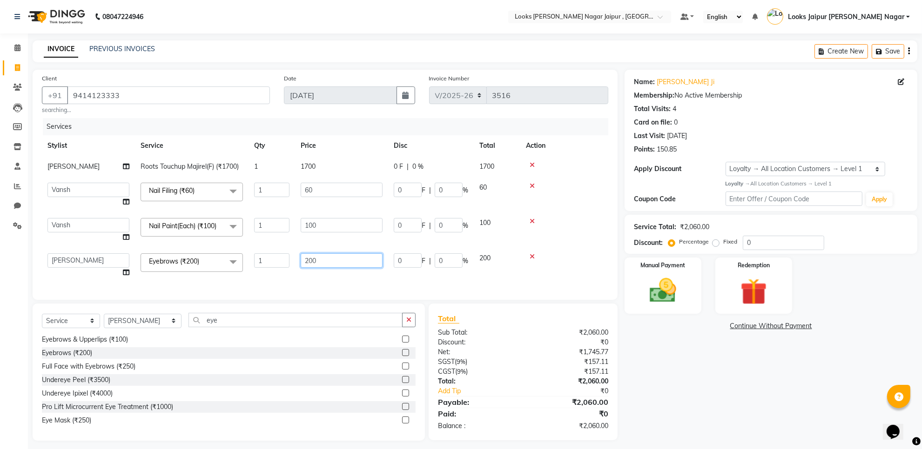
click at [377, 259] on input "200" at bounding box center [342, 261] width 82 height 14
type input "2"
type input "82"
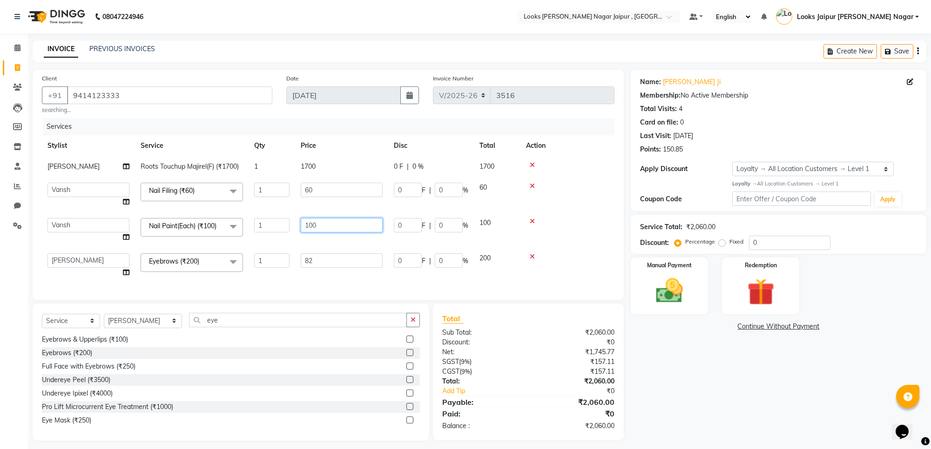
click at [345, 231] on input "100" at bounding box center [342, 225] width 82 height 14
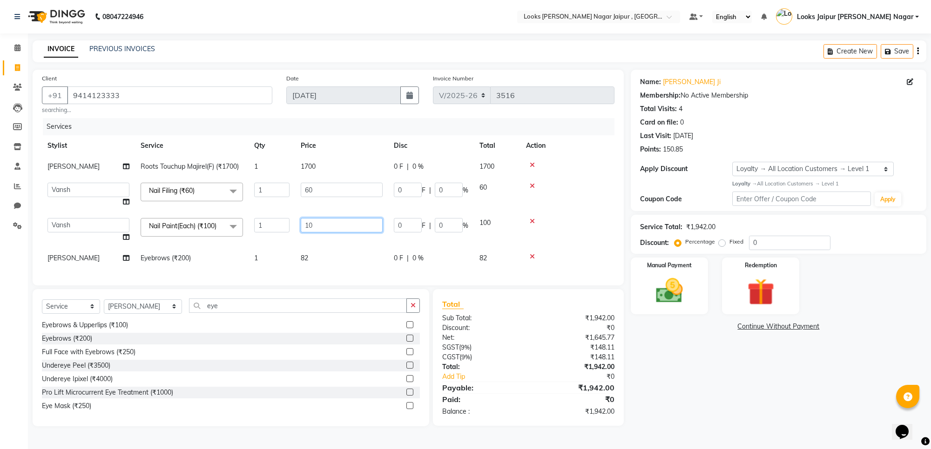
type input "1"
type input "354"
click at [342, 199] on td "60" at bounding box center [341, 194] width 93 height 35
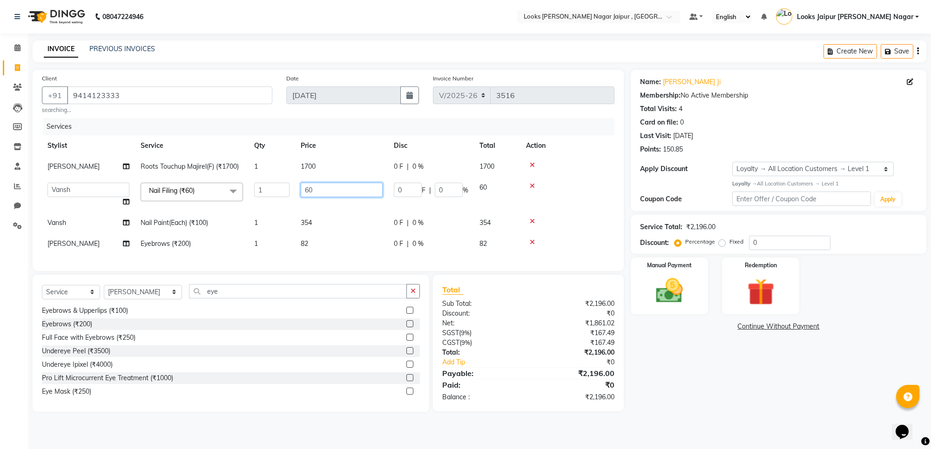
click at [342, 187] on input "60" at bounding box center [342, 190] width 82 height 14
type input "6"
type input "118"
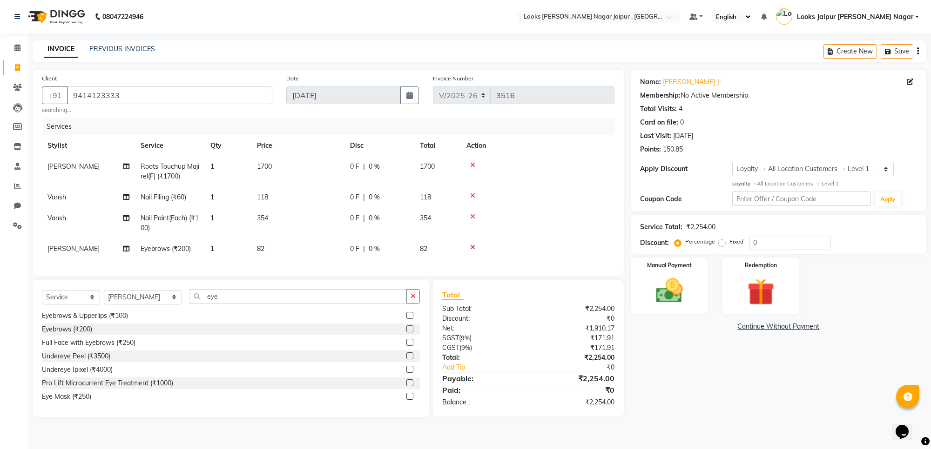
click at [319, 174] on td "1700" at bounding box center [297, 171] width 93 height 31
select select "23563"
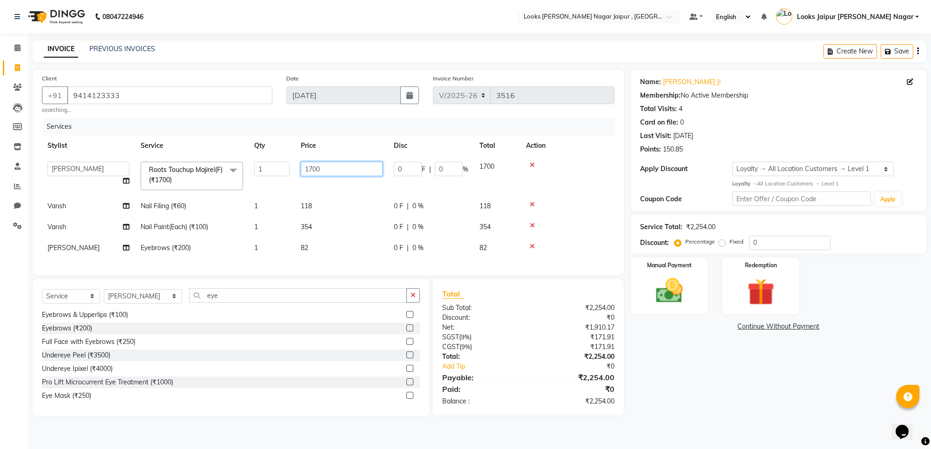
click at [353, 174] on input "1700" at bounding box center [342, 169] width 82 height 14
type input "1770"
click at [680, 291] on img at bounding box center [669, 291] width 46 height 33
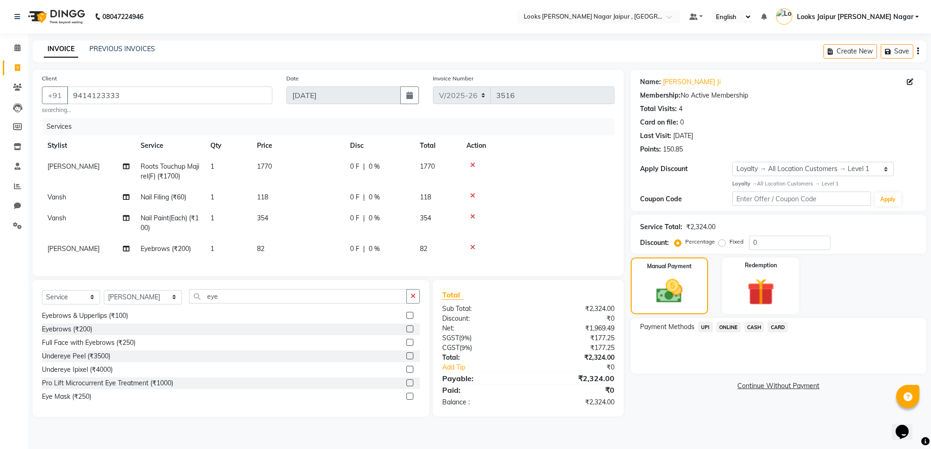
click at [291, 196] on td "118" at bounding box center [297, 197] width 93 height 21
select select "70693"
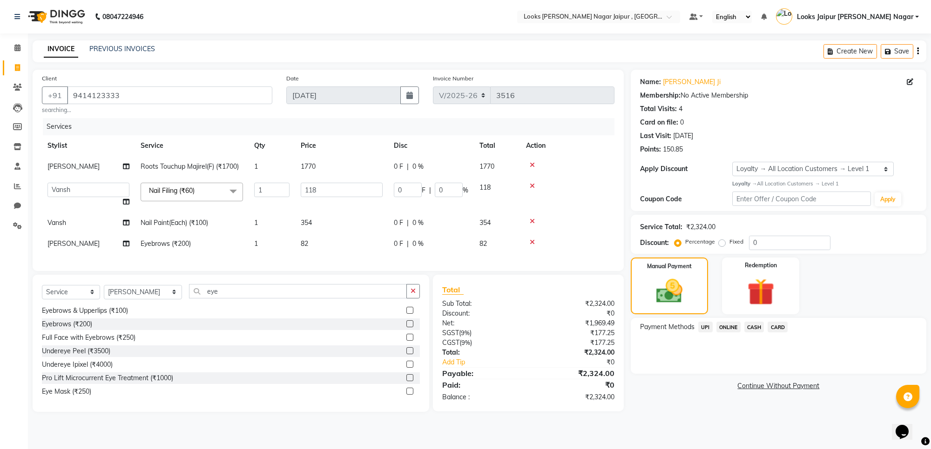
click at [317, 196] on input "118" at bounding box center [342, 190] width 82 height 14
type input "1"
type input "236"
click at [701, 271] on div "Manual Payment" at bounding box center [669, 285] width 80 height 59
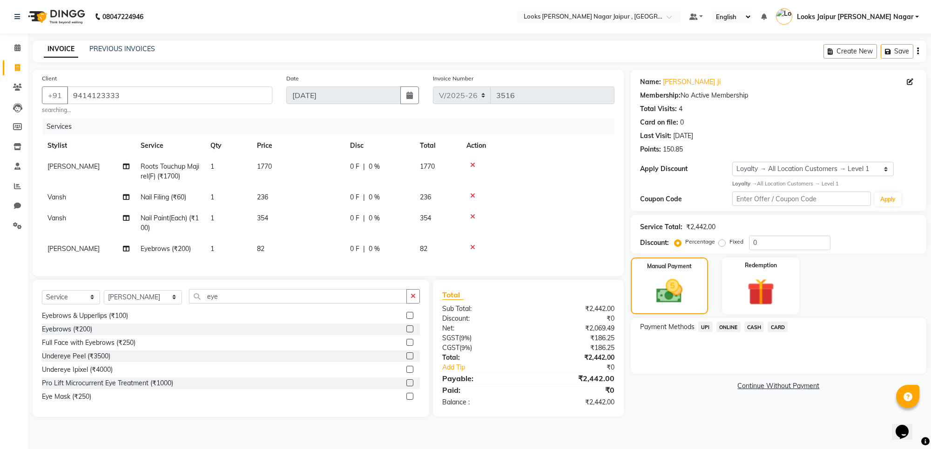
click at [757, 327] on span "CASH" at bounding box center [754, 327] width 20 height 11
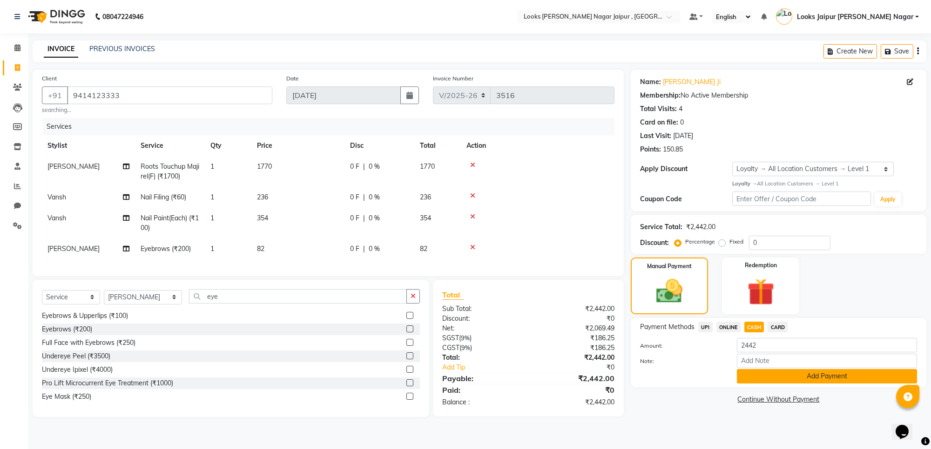
click at [806, 378] on button "Add Payment" at bounding box center [827, 376] width 180 height 14
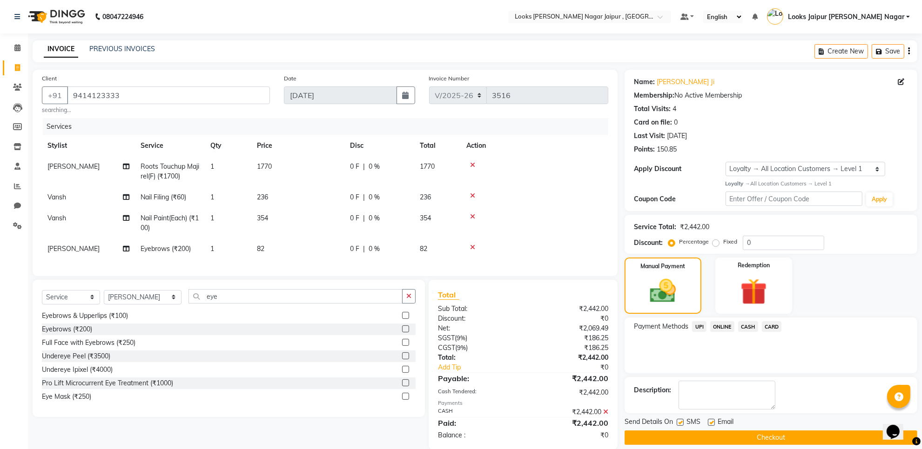
click at [695, 435] on button "Checkout" at bounding box center [770, 438] width 293 height 14
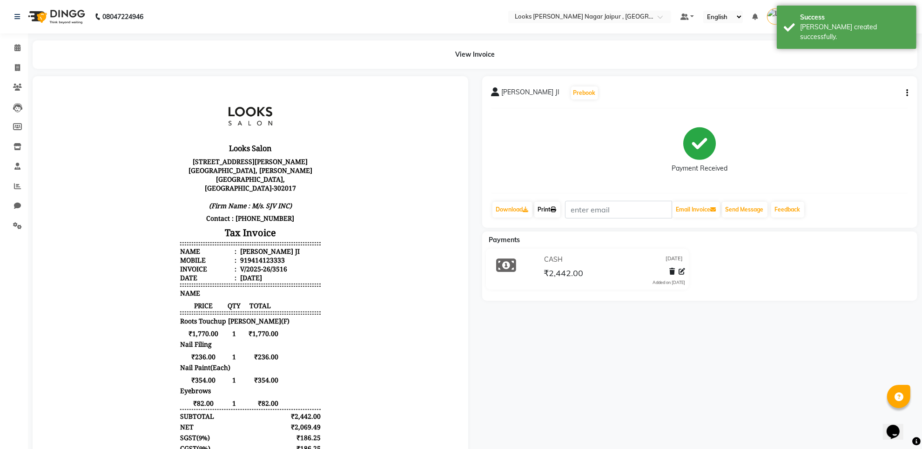
click at [556, 212] on icon at bounding box center [554, 210] width 6 height 6
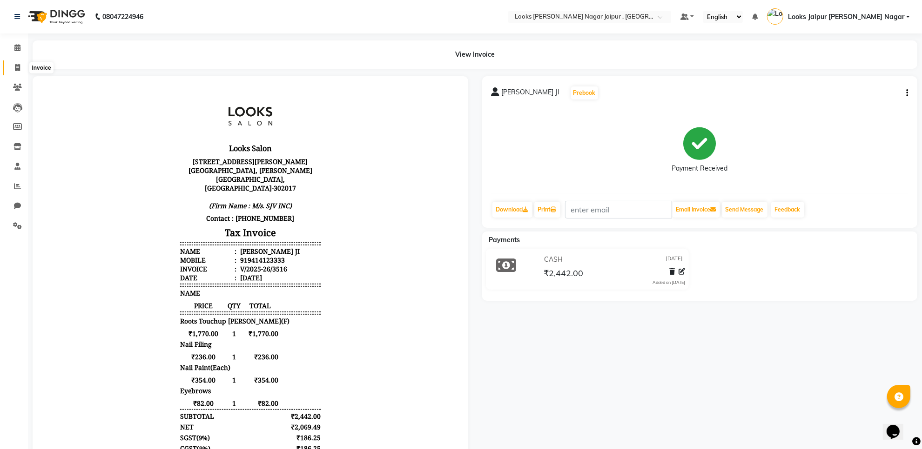
click at [17, 68] on icon at bounding box center [17, 67] width 5 height 7
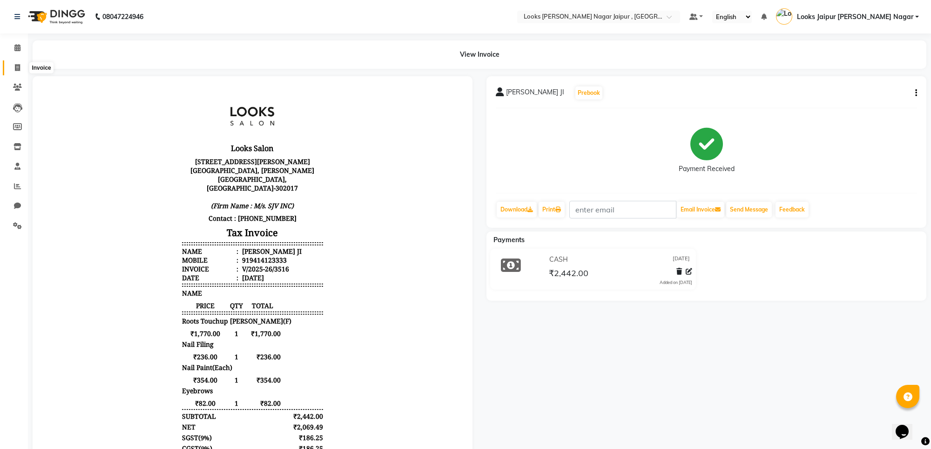
select select "service"
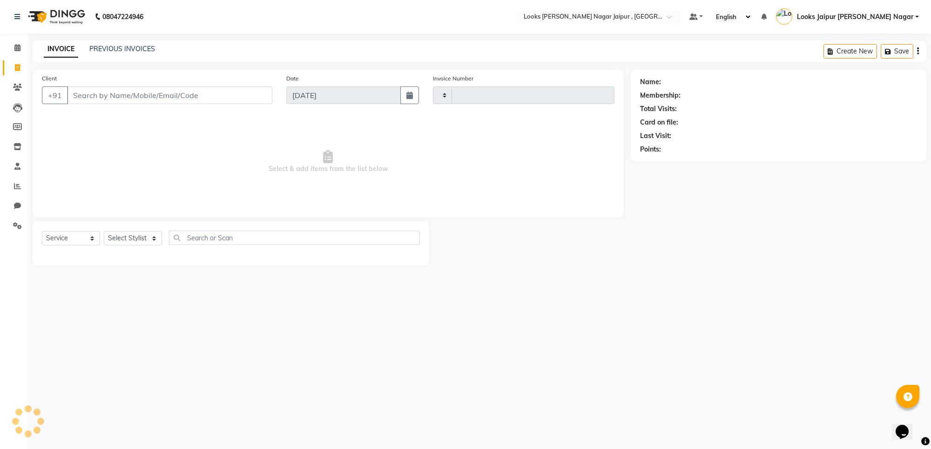
type input "3517"
select select "4317"
click at [115, 54] on div "INVOICE PREVIOUS INVOICES" at bounding box center [100, 49] width 134 height 11
click at [144, 46] on link "PREVIOUS INVOICES" at bounding box center [122, 49] width 66 height 8
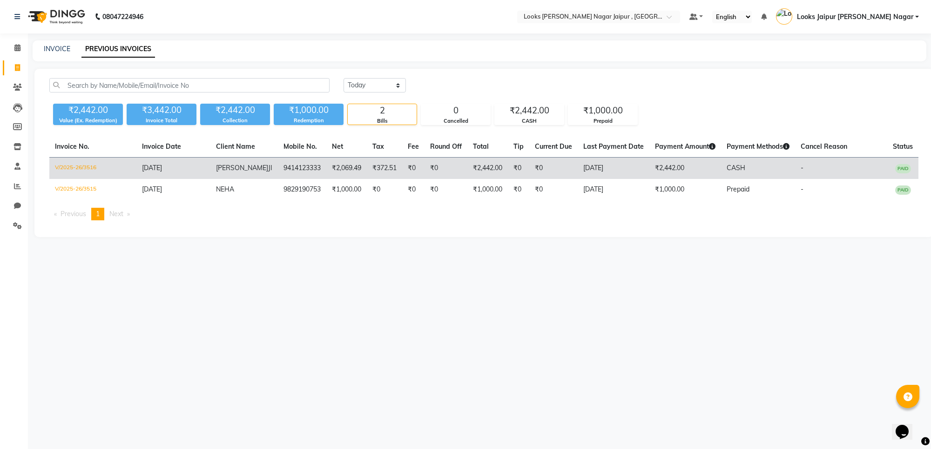
click at [897, 168] on span "PAID" at bounding box center [903, 168] width 16 height 9
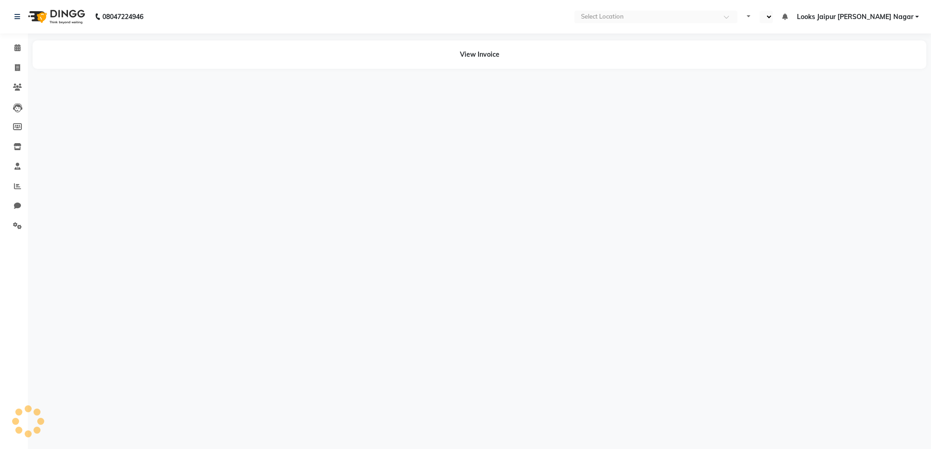
select select "en"
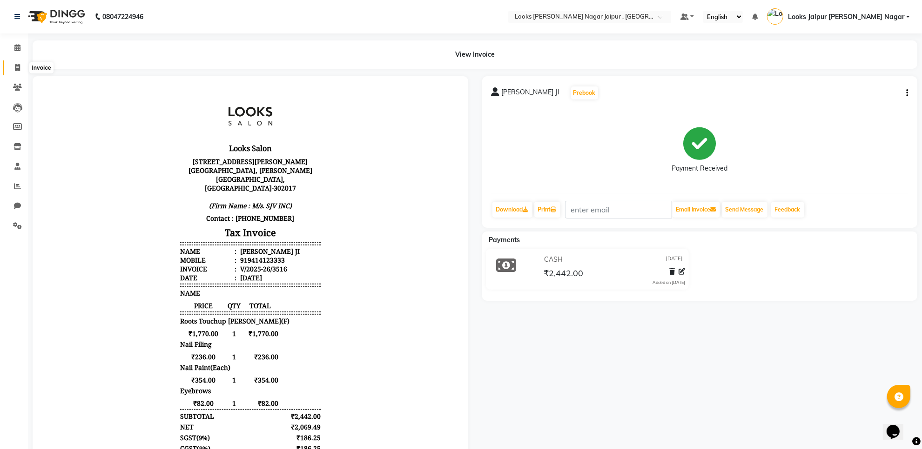
click at [20, 70] on span at bounding box center [17, 68] width 16 height 11
select select "service"
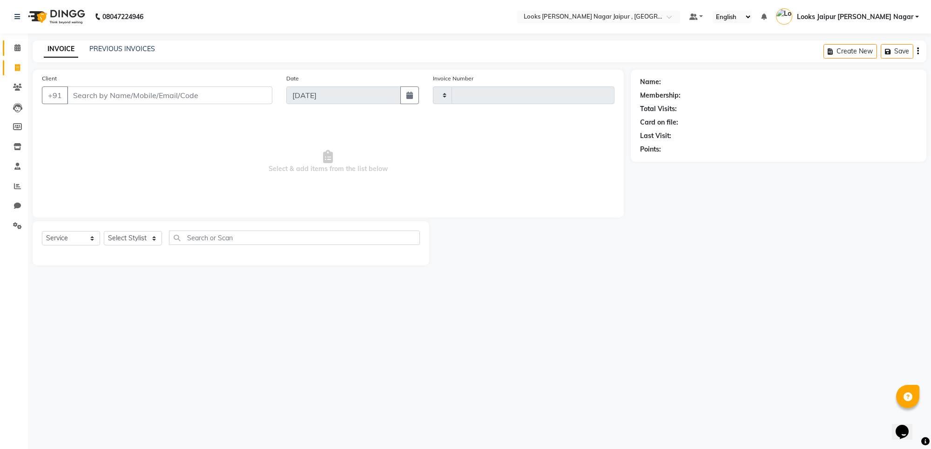
type input "3517"
select select "4317"
click at [17, 53] on span at bounding box center [17, 48] width 16 height 11
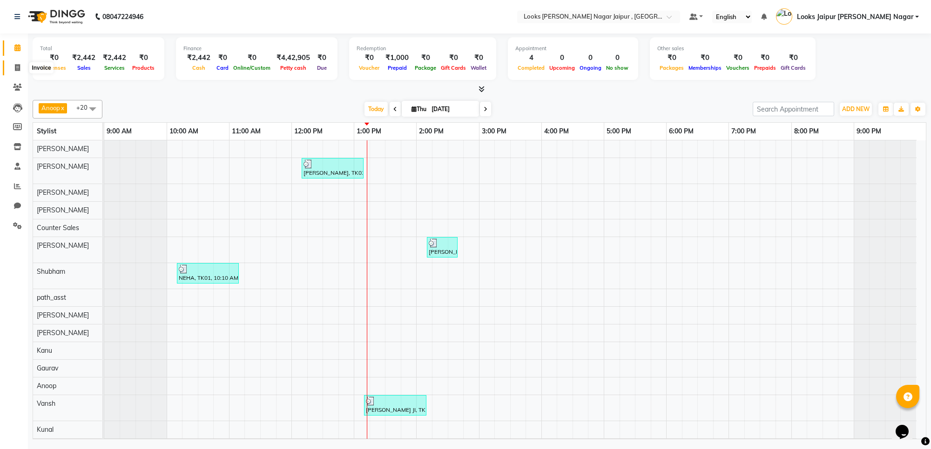
click at [24, 68] on span at bounding box center [17, 68] width 16 height 11
select select "4317"
select select "service"
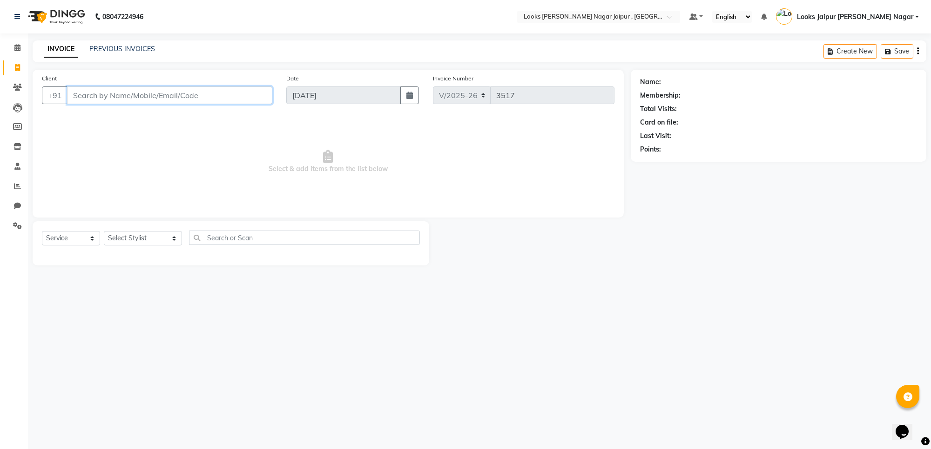
click at [155, 92] on input "Client" at bounding box center [169, 96] width 205 height 18
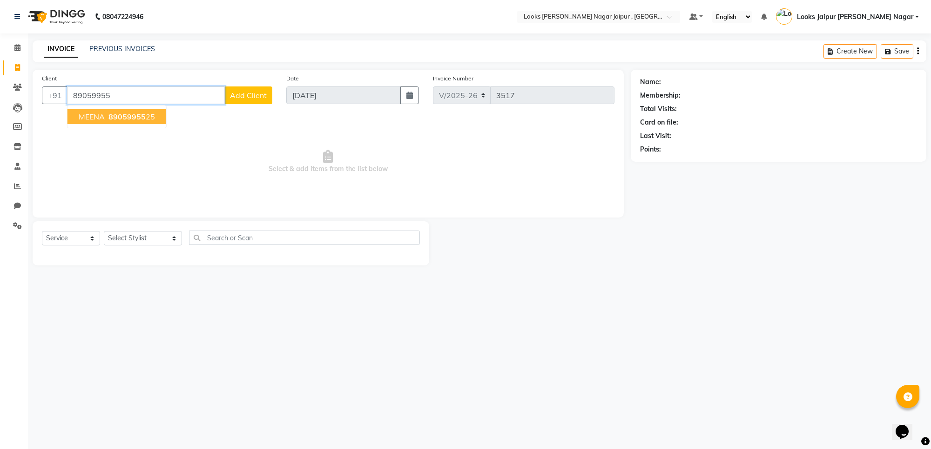
click at [150, 117] on ngb-highlight "89059955 25" at bounding box center [131, 116] width 48 height 9
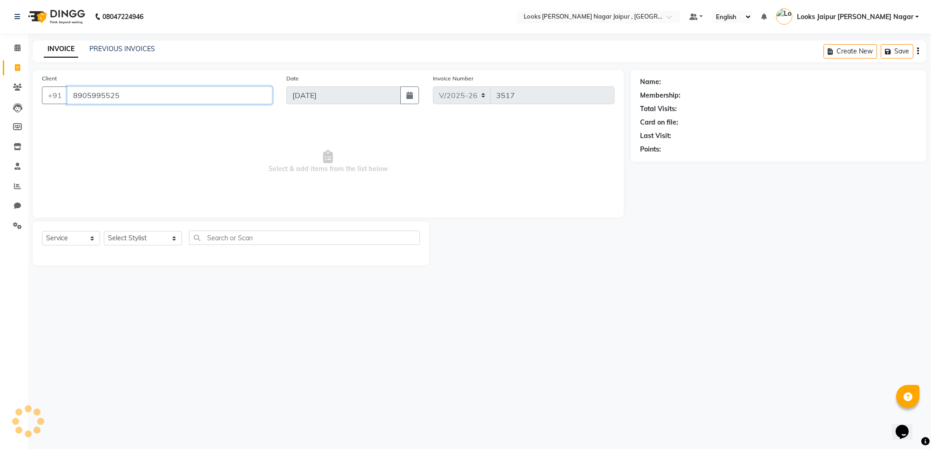
type input "8905995525"
select select "1: Object"
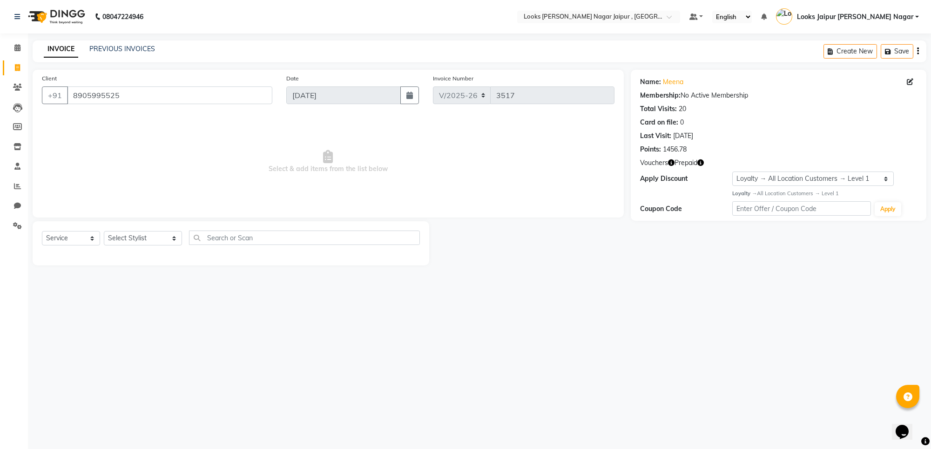
click at [548, 163] on span "Select & add items from the list below" at bounding box center [328, 161] width 572 height 93
click at [122, 234] on select "Select Stylist Anjali_nail art Anoop Aryan Verma Counter Sales Gaurav Kanu Kuna…" at bounding box center [143, 238] width 78 height 14
select select "23564"
click at [104, 231] on select "Select Stylist Anjali_nail art Anoop Aryan Verma Counter Sales Gaurav Kanu Kuna…" at bounding box center [143, 238] width 78 height 14
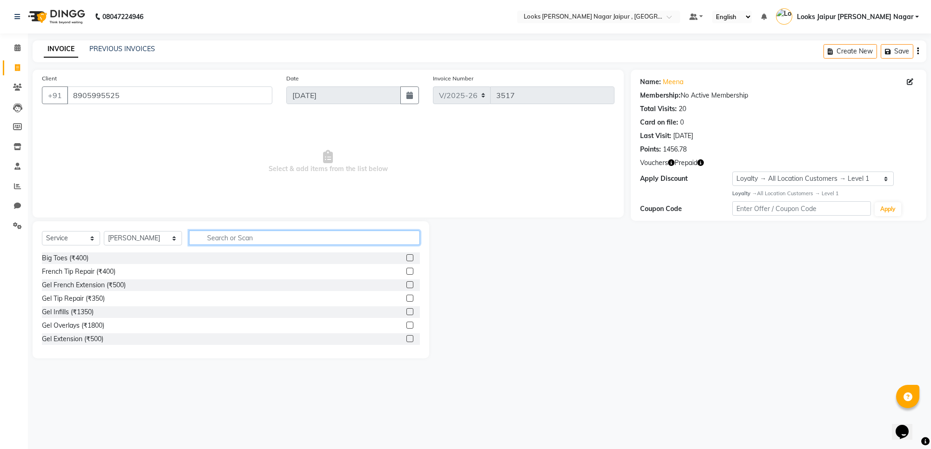
click at [263, 236] on input "text" at bounding box center [304, 238] width 231 height 14
type input "touch"
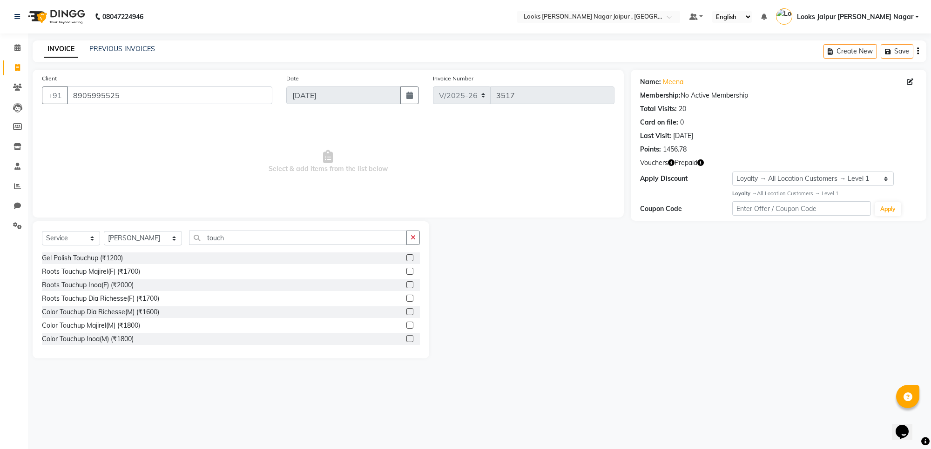
click at [406, 271] on label at bounding box center [409, 271] width 7 height 7
click at [406, 271] on input "checkbox" at bounding box center [409, 272] width 6 height 6
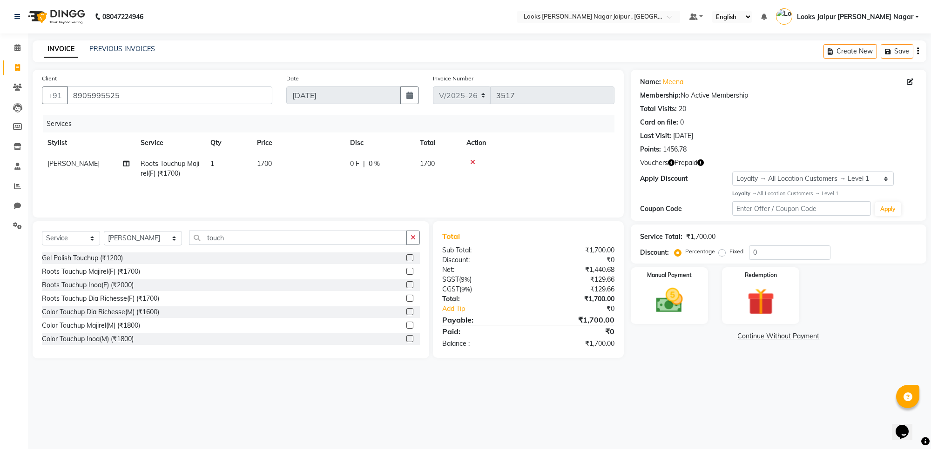
checkbox input "false"
drag, startPoint x: 317, startPoint y: 147, endPoint x: 315, endPoint y: 151, distance: 5.0
click at [315, 151] on th "Price" at bounding box center [297, 143] width 93 height 21
click at [327, 166] on td "1700" at bounding box center [297, 169] width 93 height 31
select select "23564"
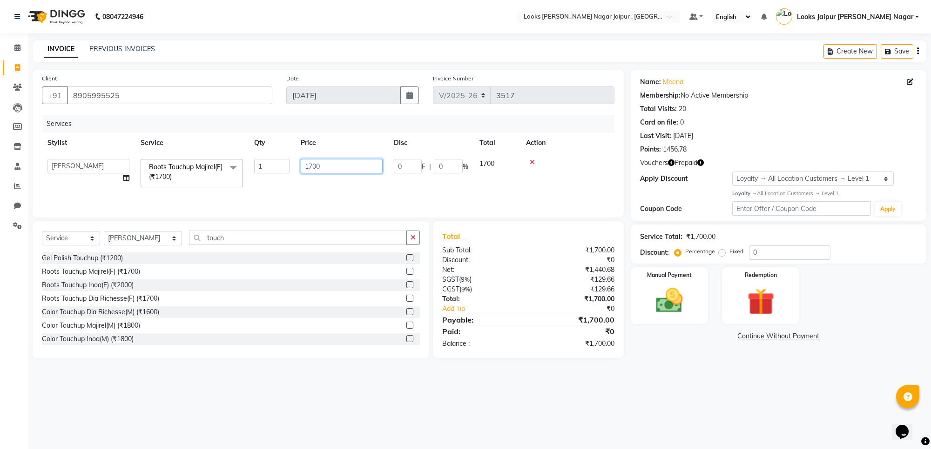
click at [334, 166] on input "1700" at bounding box center [342, 166] width 82 height 14
type input "1500"
click at [675, 306] on img at bounding box center [669, 301] width 46 height 33
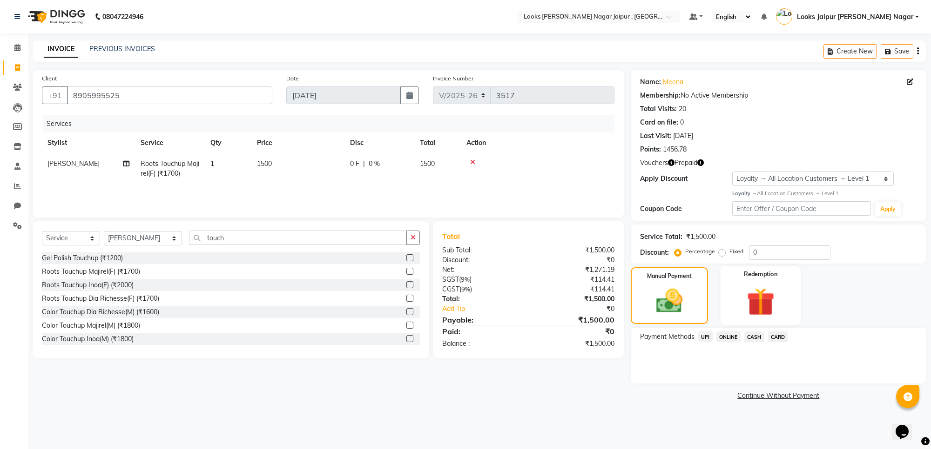
click at [773, 303] on img at bounding box center [760, 302] width 46 height 35
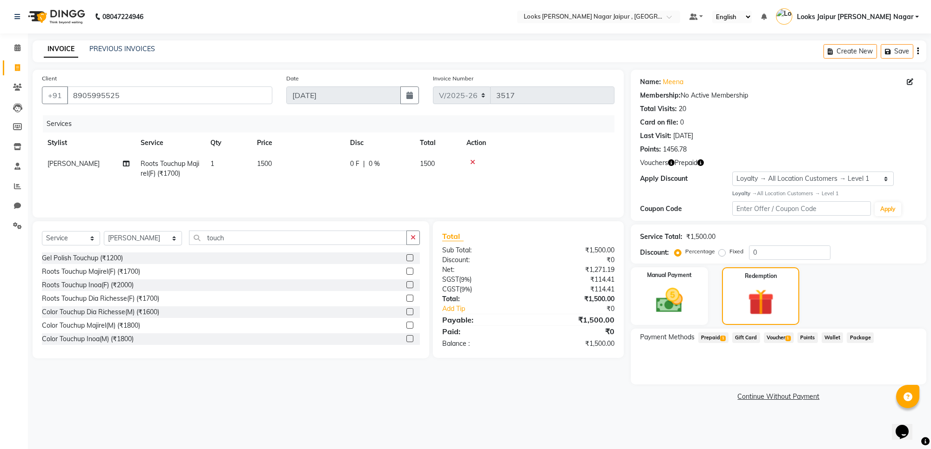
click at [775, 334] on span "Voucher 1" at bounding box center [779, 338] width 30 height 11
click at [713, 334] on span "Prepaid 1" at bounding box center [713, 338] width 30 height 11
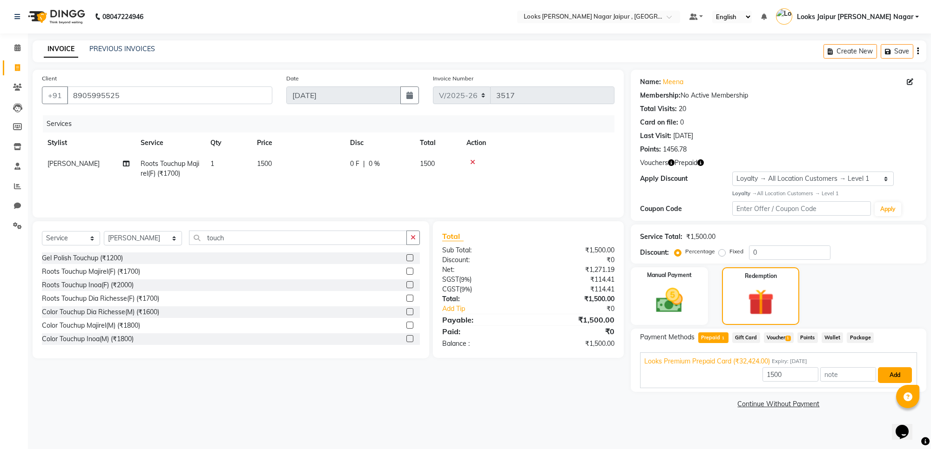
click at [894, 371] on button "Add" at bounding box center [895, 376] width 34 height 16
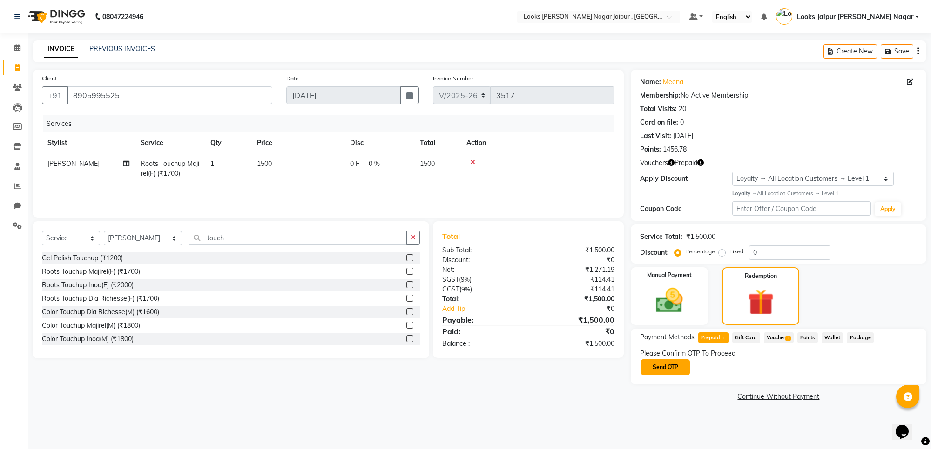
click at [662, 365] on button "Send OTP" at bounding box center [665, 368] width 49 height 16
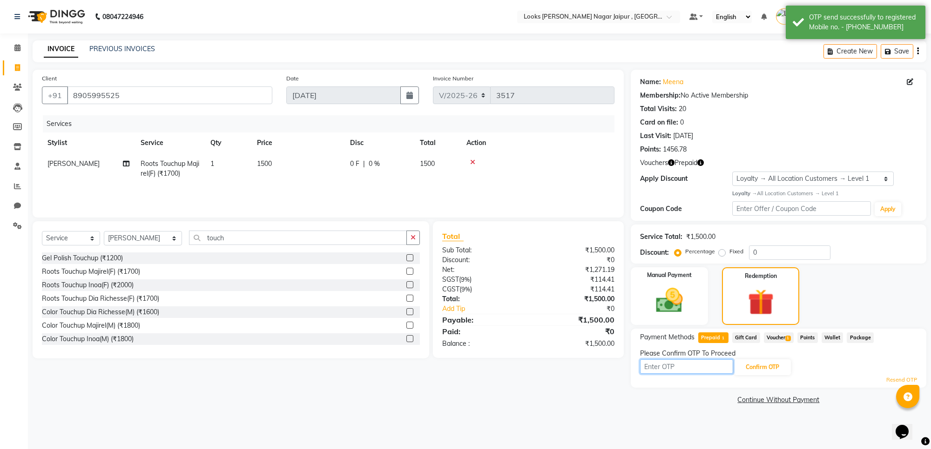
click at [664, 369] on input "text" at bounding box center [686, 367] width 93 height 14
type input "5311"
click at [750, 363] on button "Confirm OTP" at bounding box center [762, 368] width 57 height 16
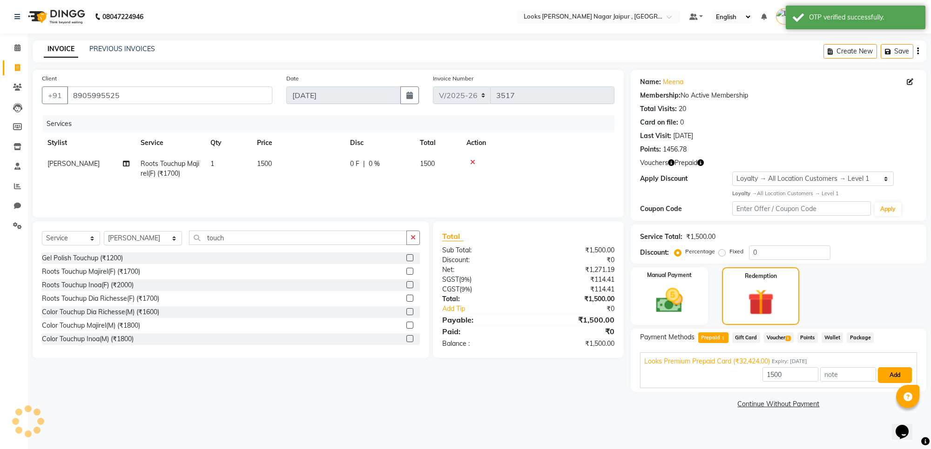
click at [894, 371] on button "Add" at bounding box center [895, 376] width 34 height 16
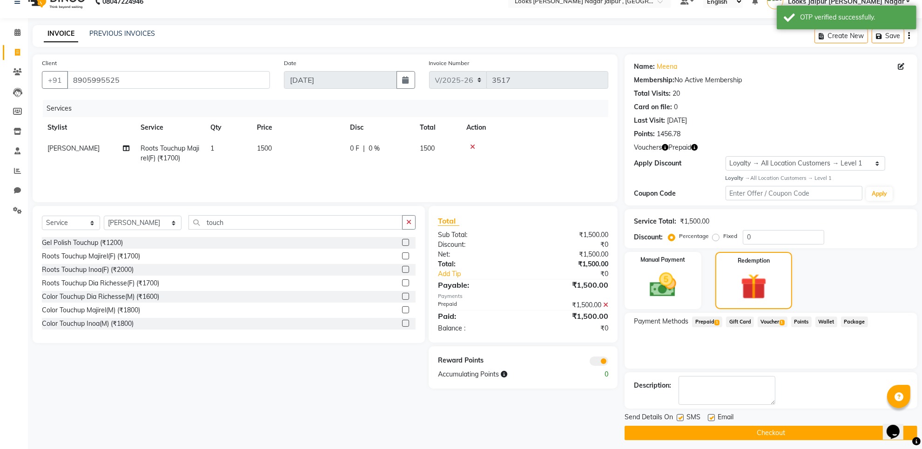
scroll to position [20, 0]
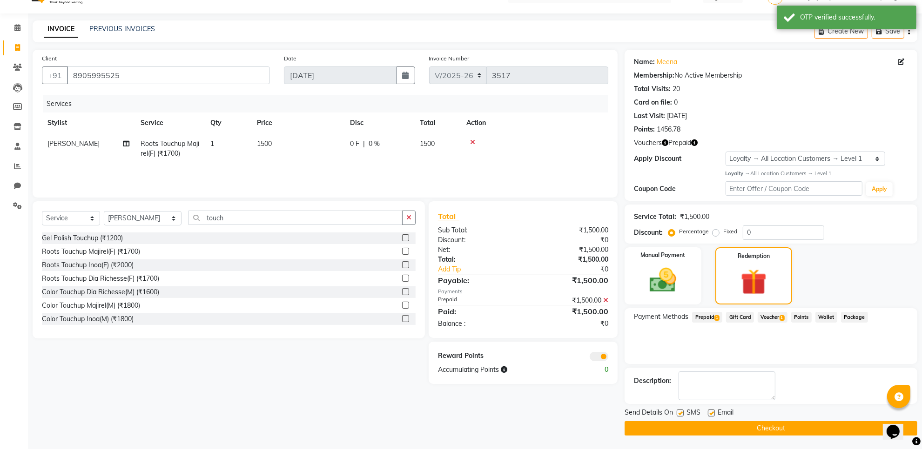
click at [702, 434] on button "Checkout" at bounding box center [770, 429] width 293 height 14
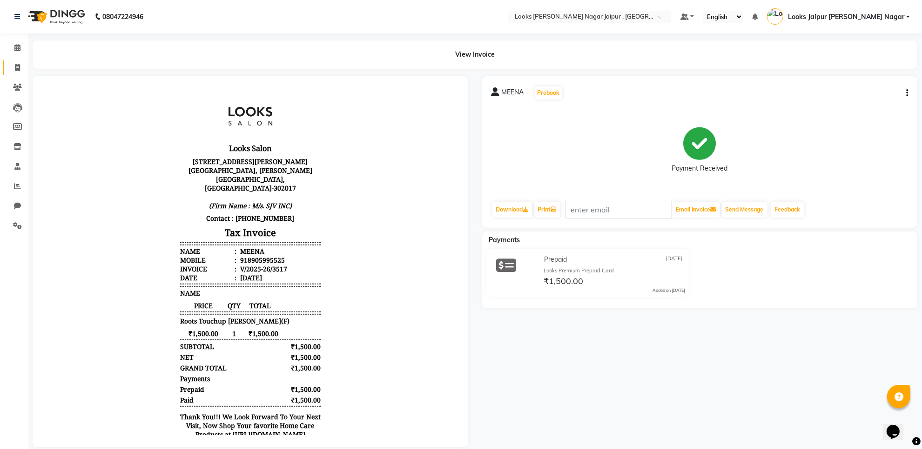
drag, startPoint x: 7, startPoint y: 73, endPoint x: 24, endPoint y: 66, distance: 18.6
click at [7, 73] on link "Invoice" at bounding box center [14, 67] width 22 height 15
select select "service"
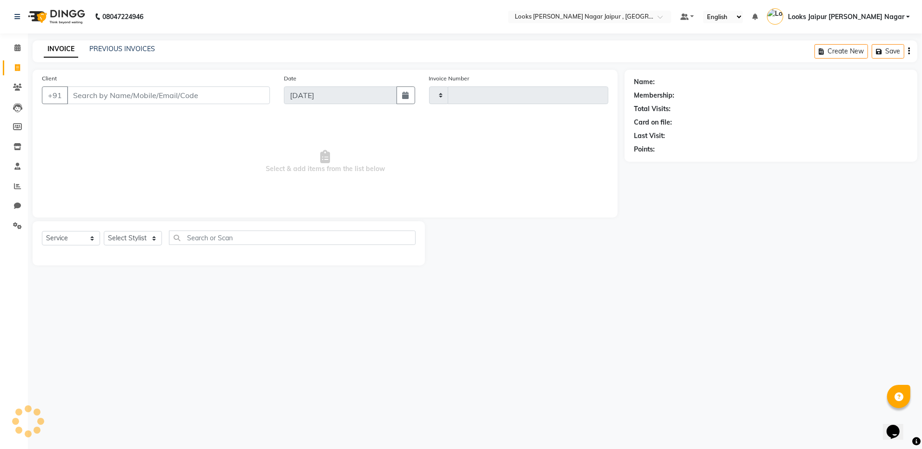
type input "3518"
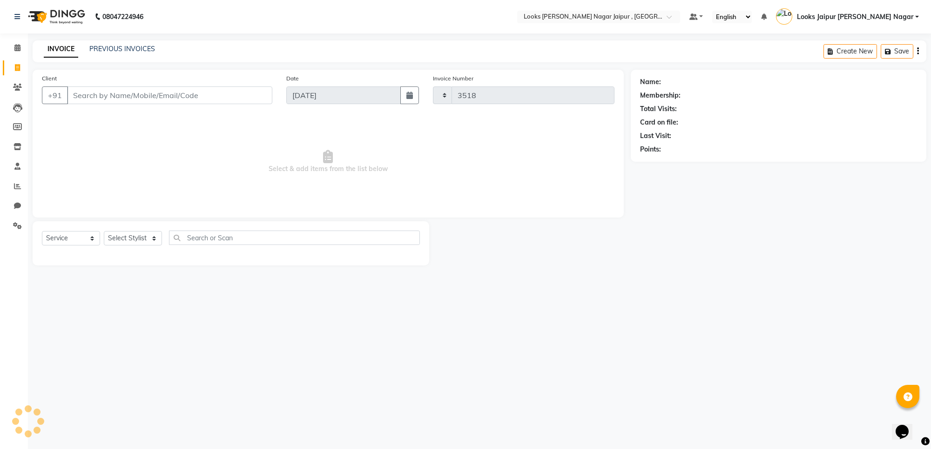
select select "4317"
click at [116, 54] on div "PREVIOUS INVOICES" at bounding box center [122, 49] width 66 height 10
drag, startPoint x: 119, startPoint y: 52, endPoint x: 121, endPoint y: 47, distance: 6.2
click at [119, 52] on div "PREVIOUS INVOICES" at bounding box center [122, 49] width 66 height 10
click at [125, 45] on link "PREVIOUS INVOICES" at bounding box center [122, 49] width 66 height 8
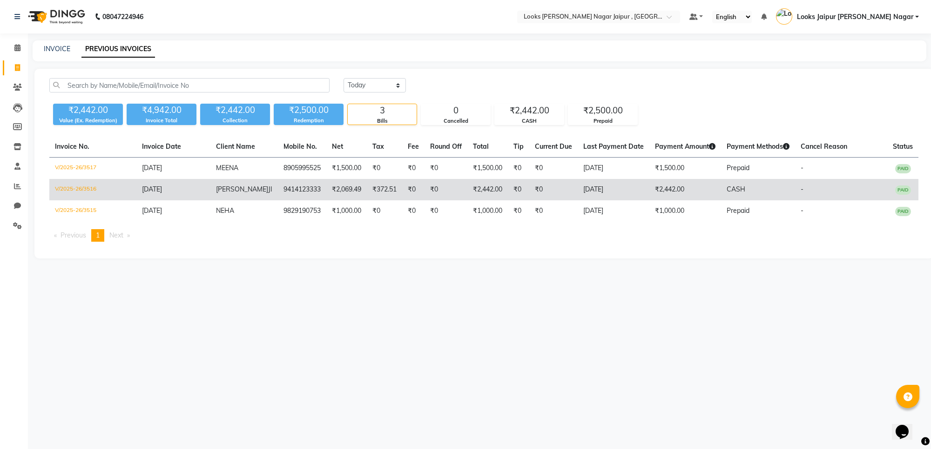
click at [905, 194] on td "PAID" at bounding box center [902, 189] width 31 height 21
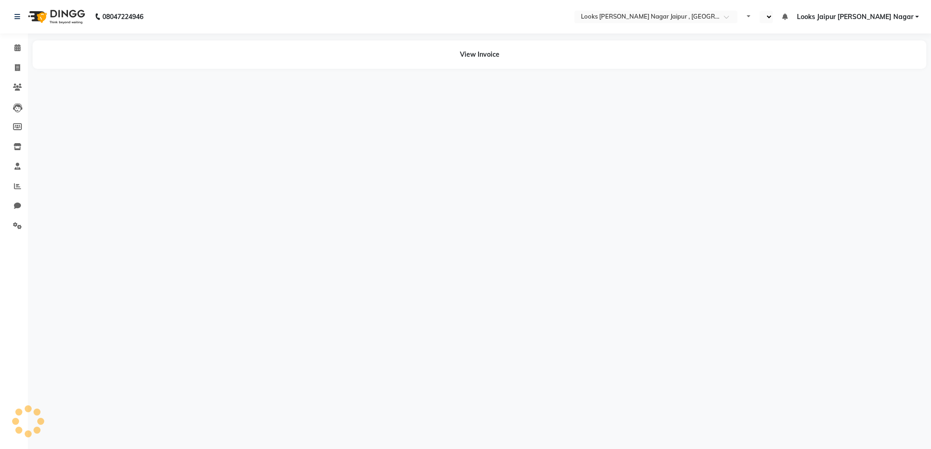
select select "en"
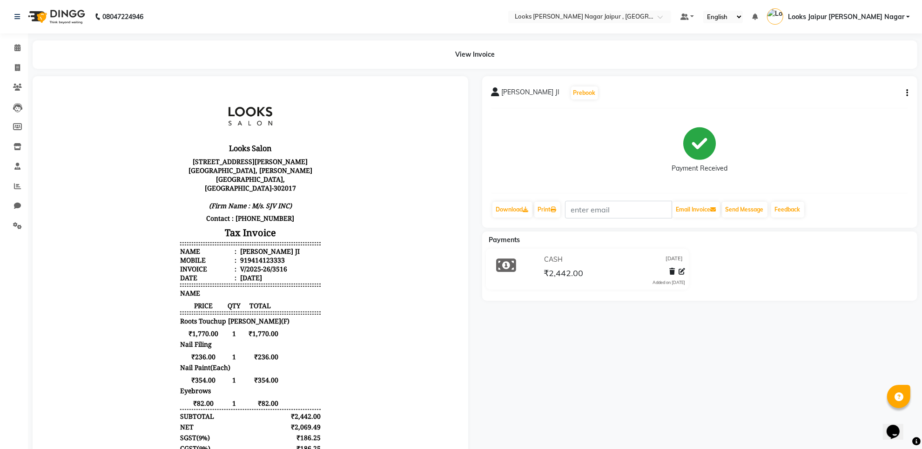
click at [899, 91] on div "MRS. VERMA JI Prebook" at bounding box center [699, 93] width 417 height 15
click at [904, 89] on button "button" at bounding box center [905, 93] width 6 height 10
click at [860, 95] on div "Edit Item Staff" at bounding box center [861, 99] width 64 height 12
select select
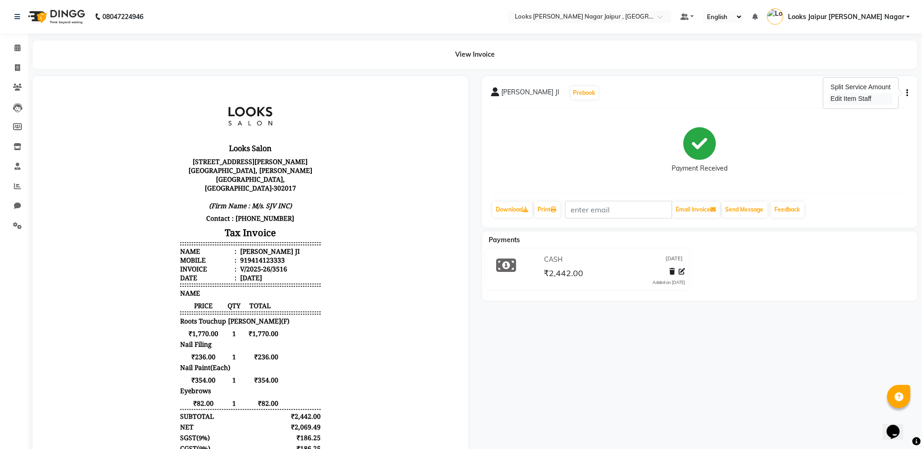
select select
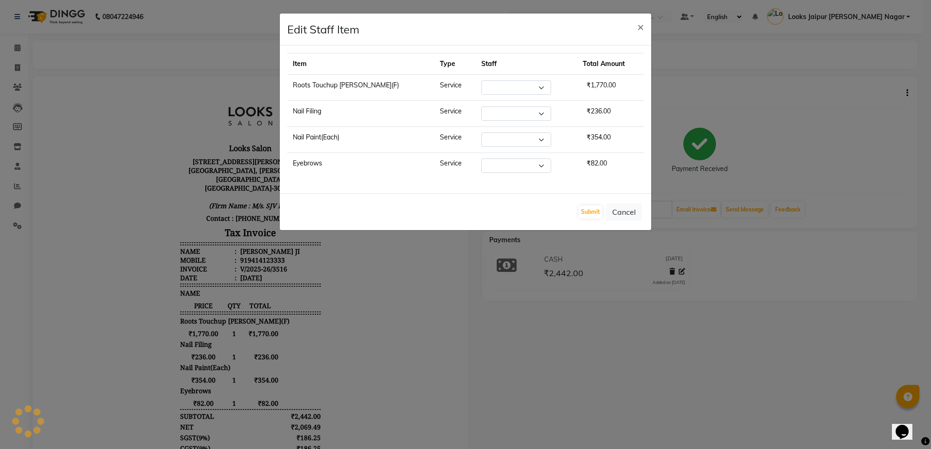
select select "23563"
select select "70693"
select select "23571"
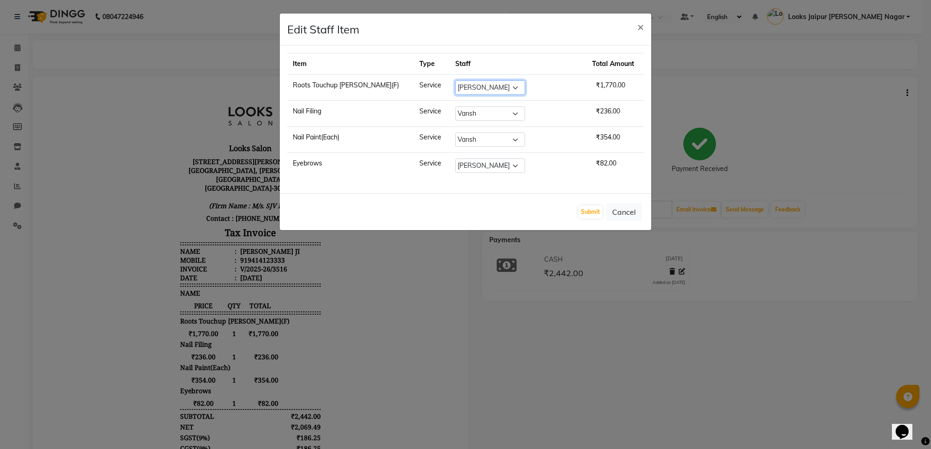
click at [508, 89] on select "Select Anjali_nail art Anoop Aryan Verma Counter Sales Gaurav Kanu Kunal Looks …" at bounding box center [490, 87] width 70 height 14
select select "23560"
click at [455, 80] on select "Select Anjali_nail art Anoop Aryan Verma Counter Sales Gaurav Kanu Kunal Looks …" at bounding box center [490, 87] width 70 height 14
click at [585, 215] on button "Submit" at bounding box center [590, 212] width 24 height 13
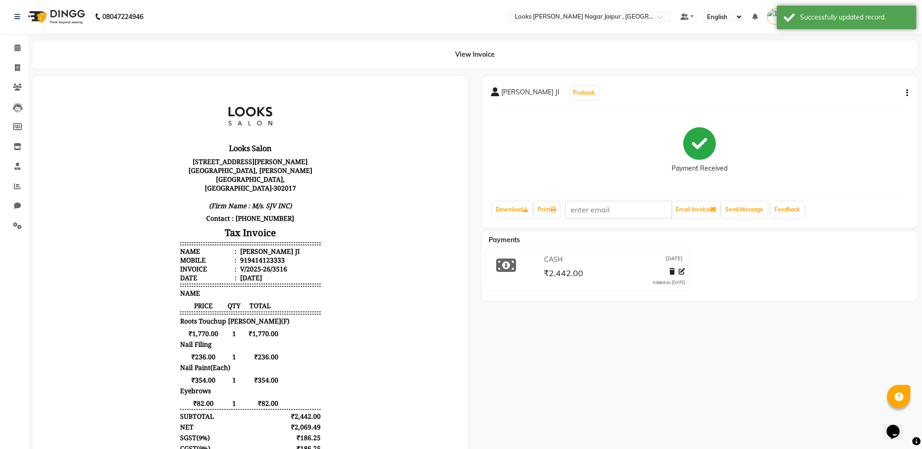
click at [0, 67] on li "Invoice" at bounding box center [14, 68] width 28 height 20
click at [14, 67] on span at bounding box center [17, 68] width 16 height 11
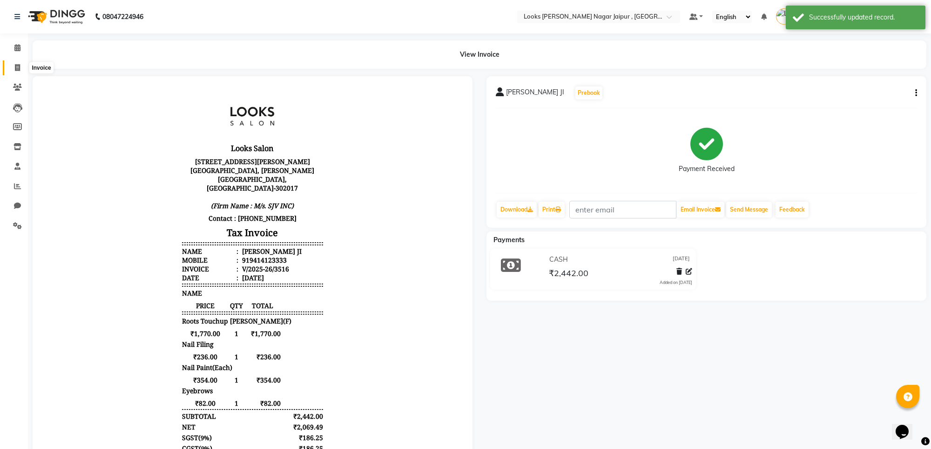
select select "service"
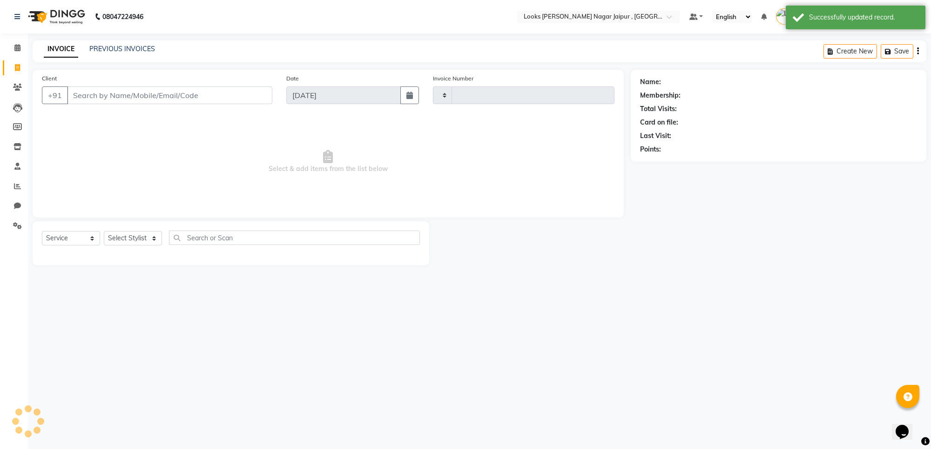
type input "3518"
select select "4317"
click at [112, 53] on div "PREVIOUS INVOICES" at bounding box center [122, 49] width 66 height 10
click at [134, 47] on link "PREVIOUS INVOICES" at bounding box center [122, 49] width 66 height 8
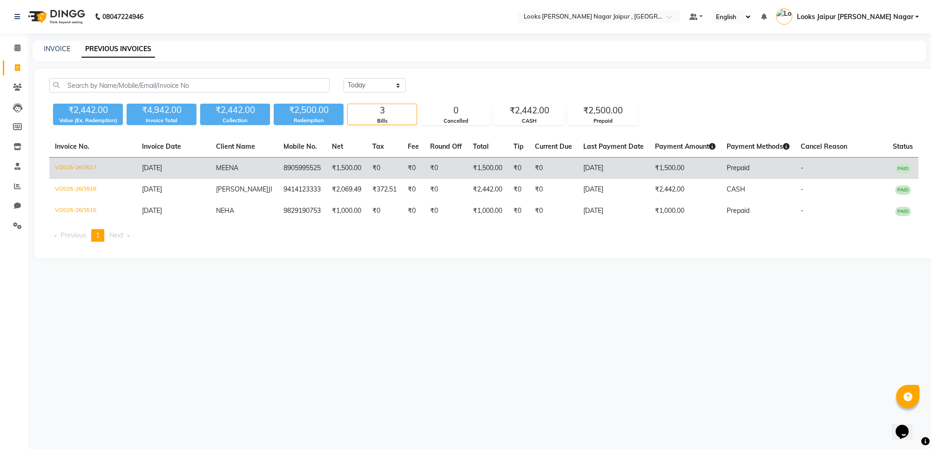
click at [894, 164] on td "PAID" at bounding box center [902, 169] width 31 height 22
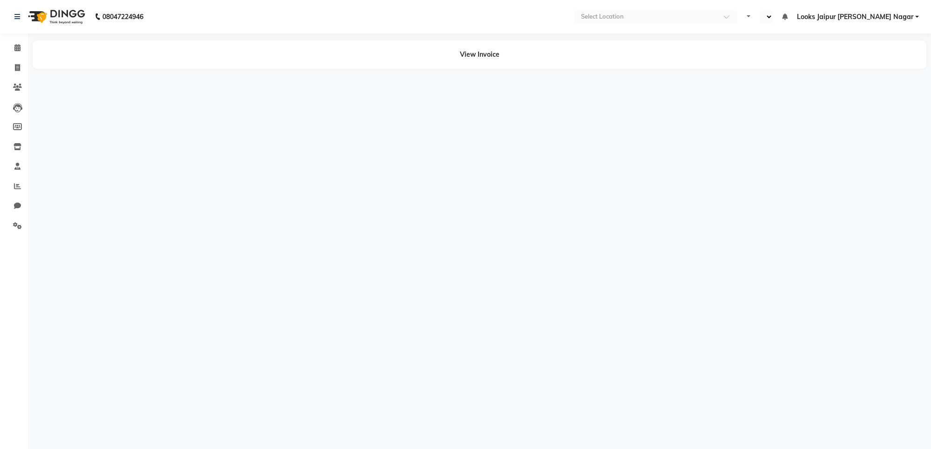
select select "en"
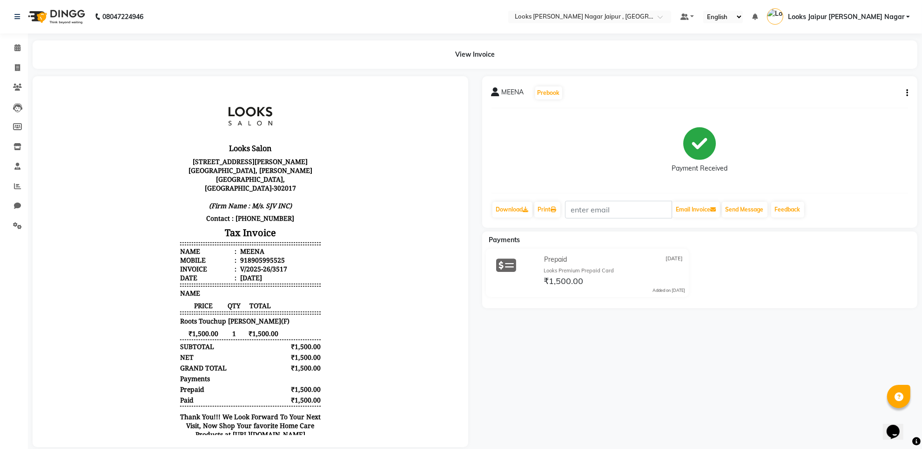
click at [907, 93] on icon "button" at bounding box center [907, 93] width 2 height 0
click at [871, 97] on div "Edit Item Staff" at bounding box center [861, 99] width 64 height 12
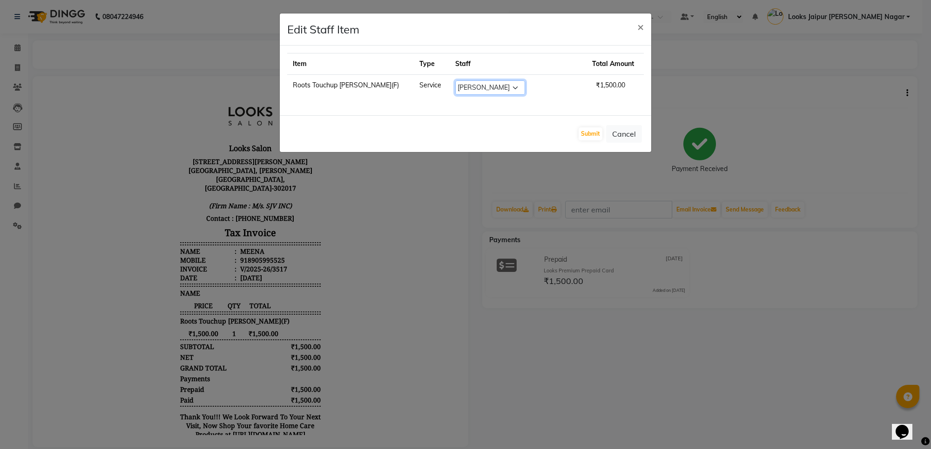
click at [492, 88] on select "Select Anjali_nail art Anoop [PERSON_NAME] Counter Sales [PERSON_NAME] Kunal Lo…" at bounding box center [490, 87] width 70 height 14
select select "23560"
click at [455, 80] on select "Select Anjali_nail art Anoop [PERSON_NAME] Counter Sales [PERSON_NAME] Kunal Lo…" at bounding box center [490, 87] width 70 height 14
click at [595, 141] on button "Submit" at bounding box center [590, 133] width 24 height 13
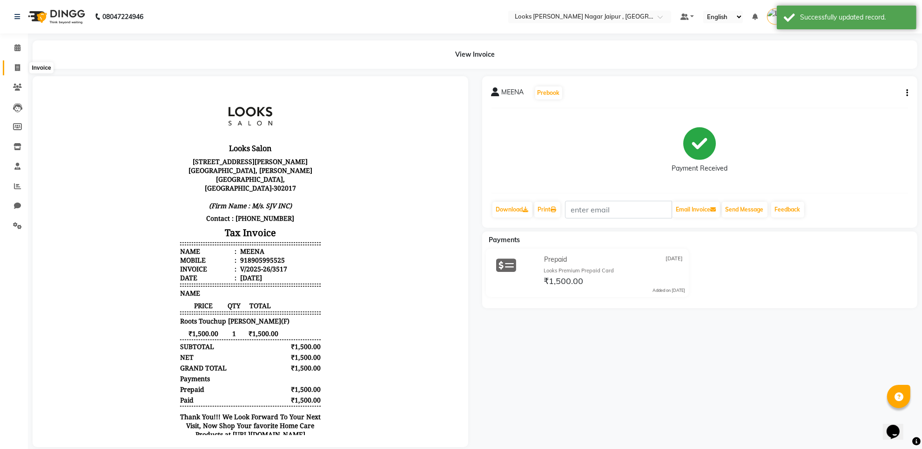
click at [25, 71] on span at bounding box center [17, 68] width 16 height 11
select select "service"
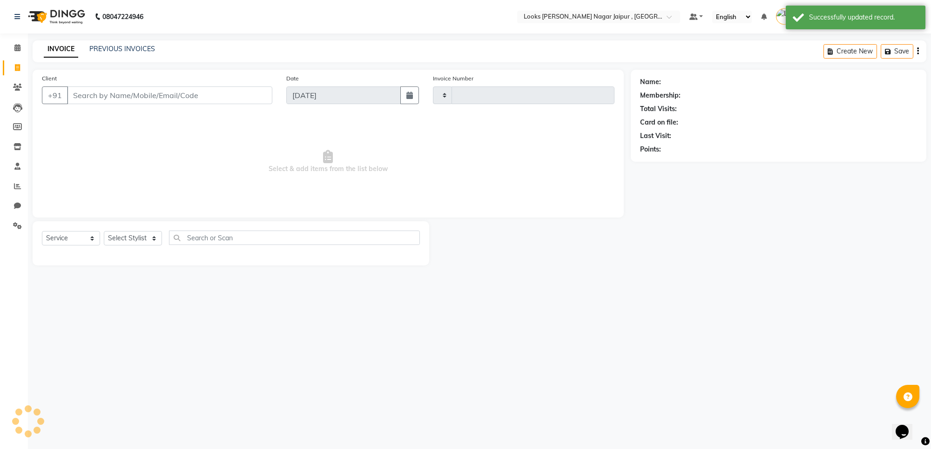
type input "3518"
select select "4317"
click at [122, 49] on link "PREVIOUS INVOICES" at bounding box center [122, 49] width 66 height 8
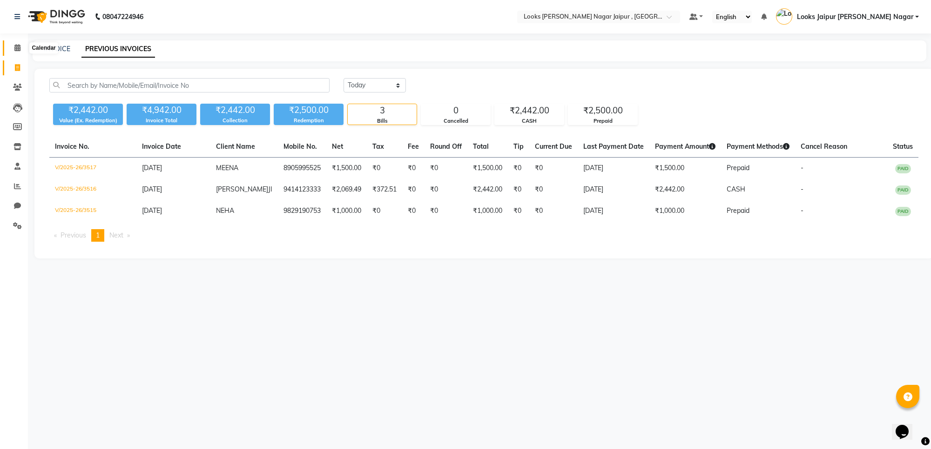
click at [12, 48] on span at bounding box center [17, 48] width 16 height 11
